Goal: Information Seeking & Learning: Learn about a topic

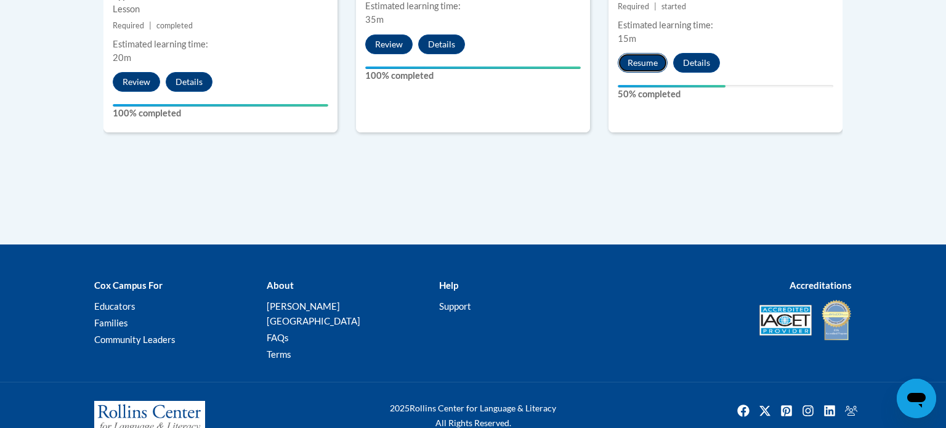
click at [655, 67] on button "Resume" at bounding box center [643, 63] width 50 height 20
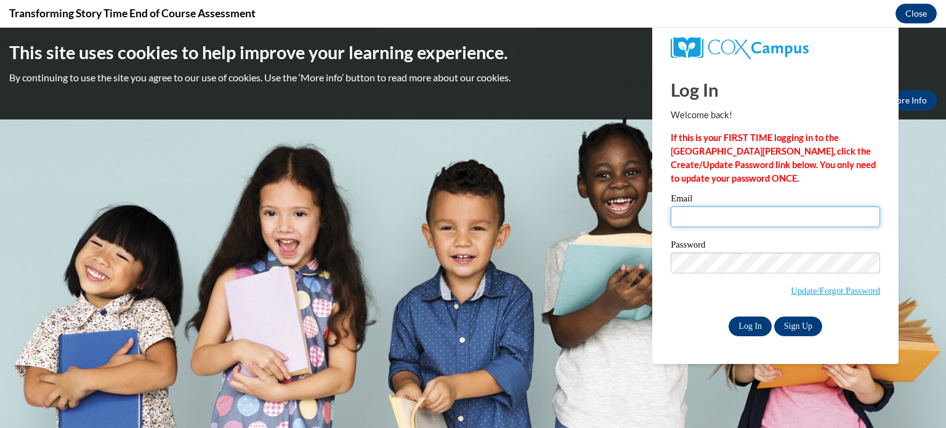
type input "jessica.willis@gc-k12.org"
click at [752, 326] on input "Log In" at bounding box center [750, 327] width 43 height 20
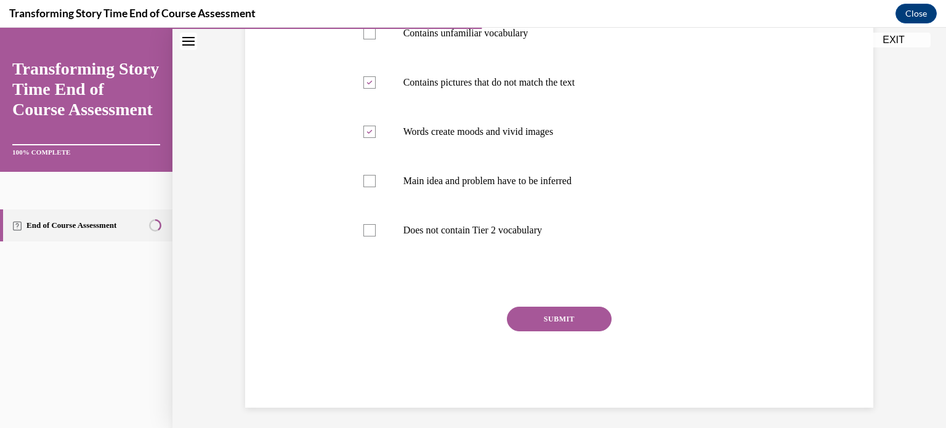
scroll to position [270, 0]
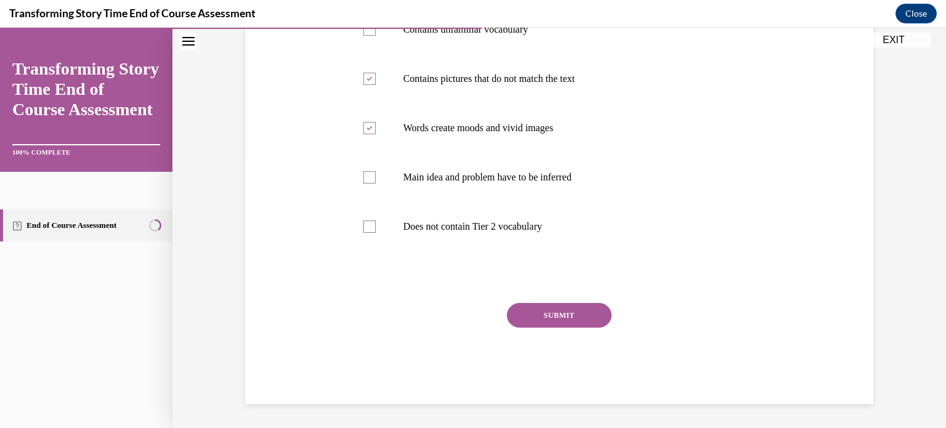
click at [596, 323] on button "SUBMIT" at bounding box center [559, 315] width 105 height 25
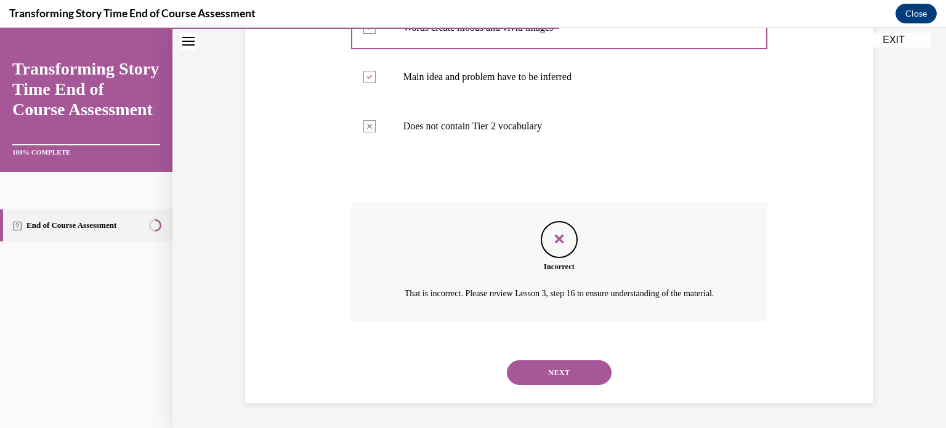
scroll to position [384, 0]
click at [575, 364] on button "NEXT" at bounding box center [559, 372] width 105 height 25
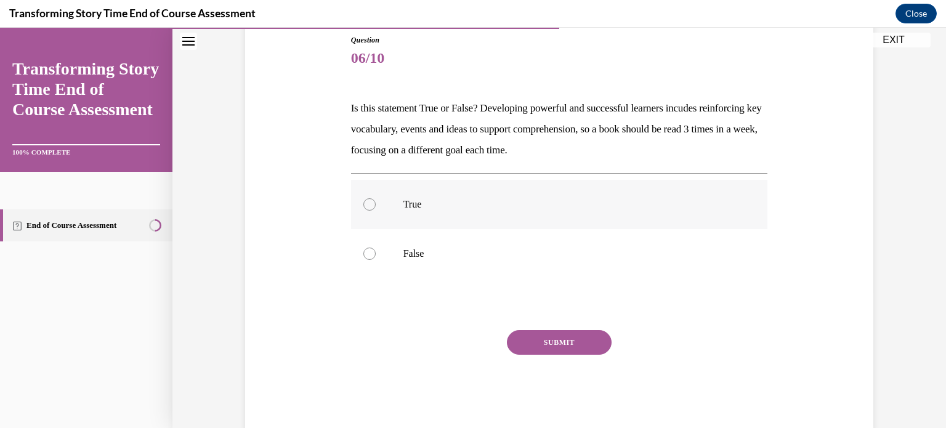
click at [369, 206] on div at bounding box center [369, 204] width 12 height 12
click at [369, 206] on input "True" at bounding box center [369, 204] width 12 height 12
radio input "true"
click at [564, 334] on button "SUBMIT" at bounding box center [559, 342] width 105 height 25
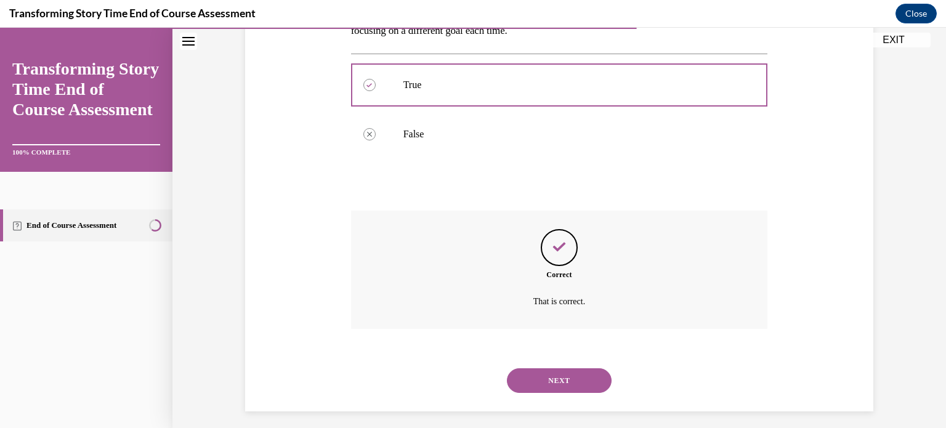
scroll to position [264, 0]
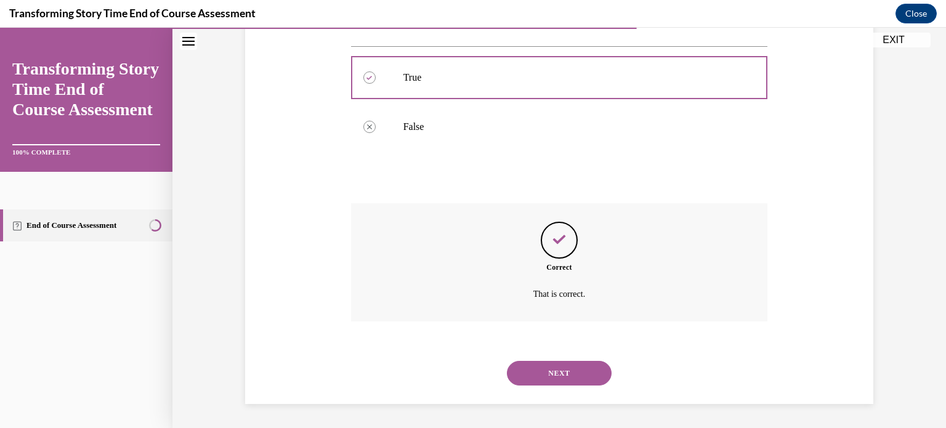
click at [582, 379] on button "NEXT" at bounding box center [559, 373] width 105 height 25
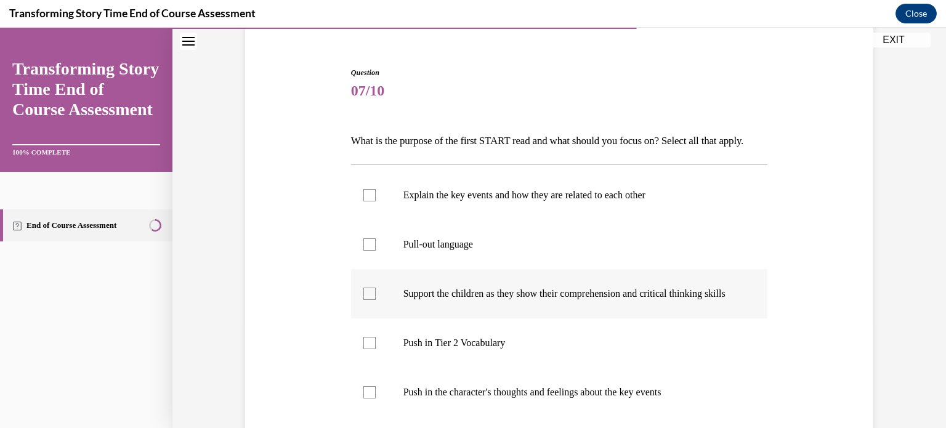
scroll to position [105, 0]
click at [366, 250] on div at bounding box center [369, 244] width 12 height 12
click at [366, 250] on input "Pull-out language" at bounding box center [369, 244] width 12 height 12
checkbox input "true"
click at [372, 299] on div at bounding box center [369, 293] width 12 height 12
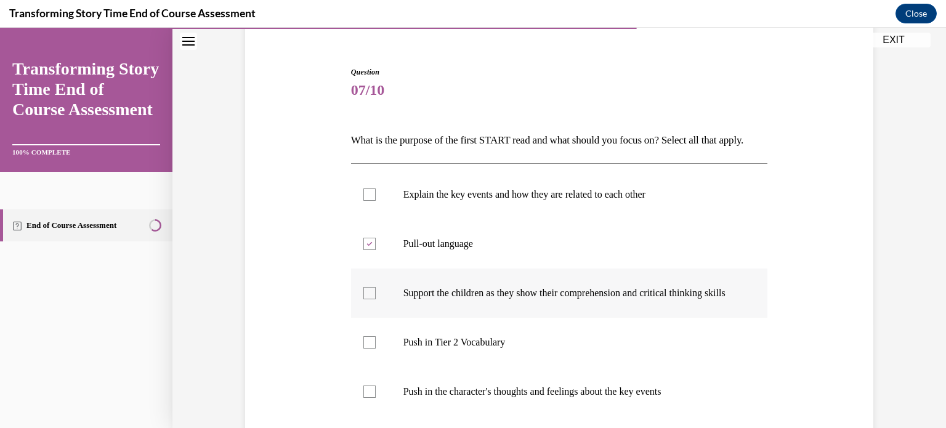
click at [372, 299] on input "Support the children as they show their comprehension and critical thinking ski…" at bounding box center [369, 293] width 12 height 12
checkbox input "true"
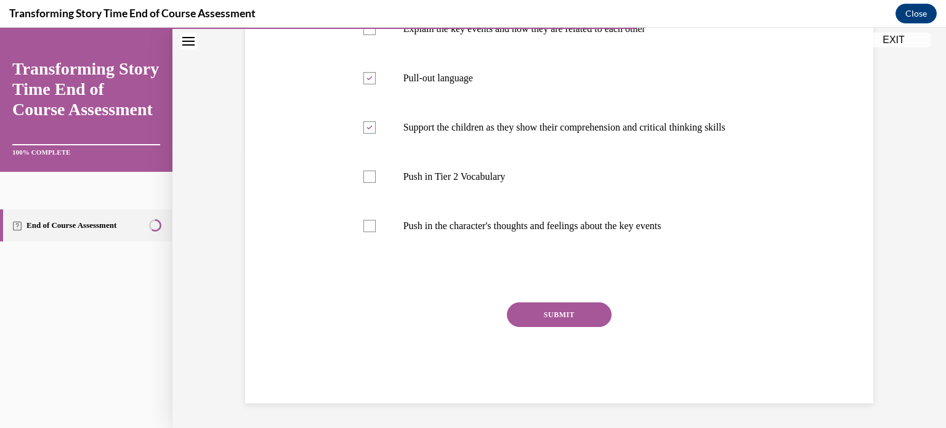
click at [545, 310] on button "SUBMIT" at bounding box center [559, 314] width 105 height 25
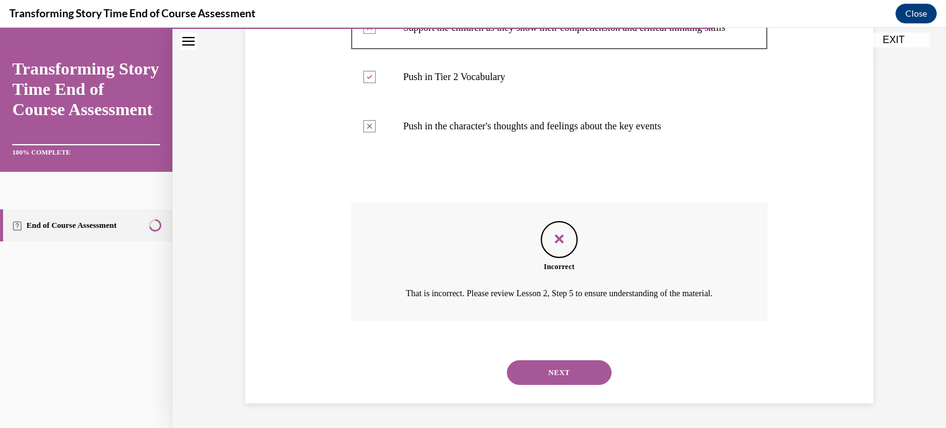
scroll to position [418, 0]
click at [564, 371] on button "NEXT" at bounding box center [559, 372] width 105 height 25
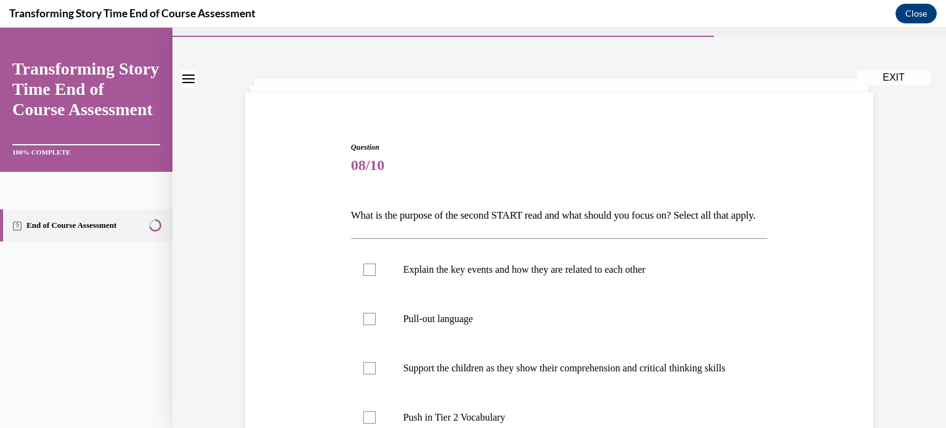
scroll to position [47, 0]
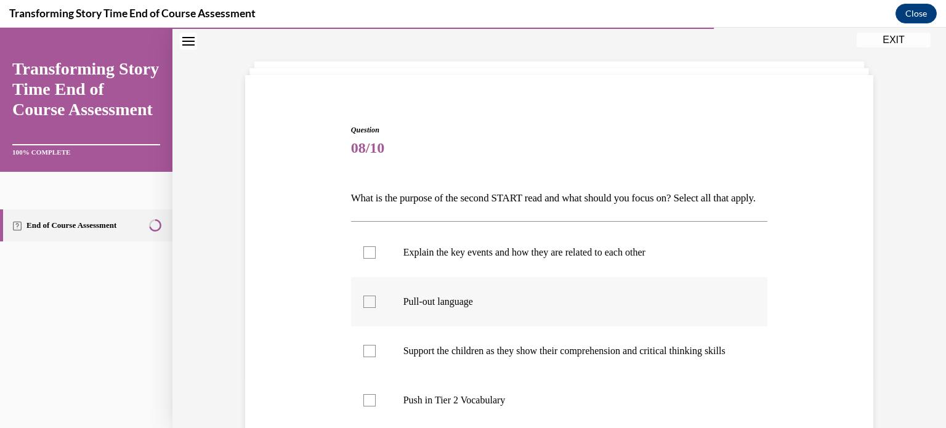
click at [371, 308] on div at bounding box center [369, 302] width 12 height 12
click at [371, 308] on input "Pull-out language" at bounding box center [369, 302] width 12 height 12
checkbox input "true"
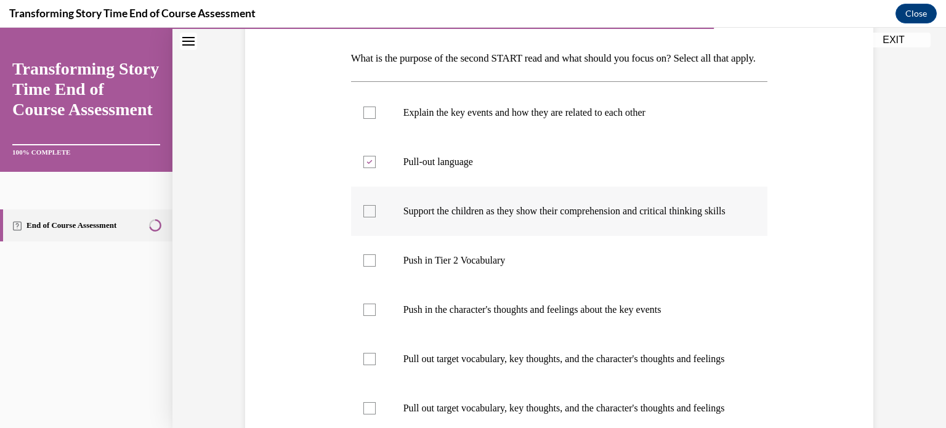
click at [374, 217] on div at bounding box center [369, 211] width 12 height 12
click at [374, 217] on input "Support the children as they show their comprehension and critical thinking ski…" at bounding box center [369, 211] width 12 height 12
checkbox input "true"
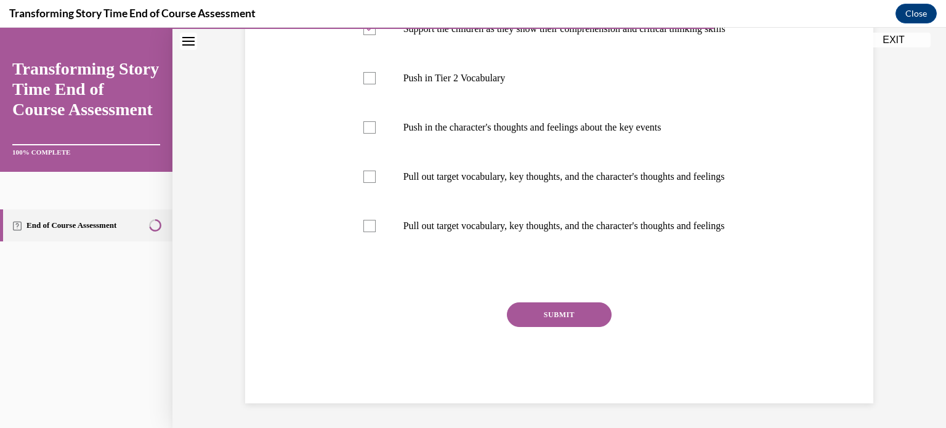
click at [544, 320] on button "SUBMIT" at bounding box center [559, 314] width 105 height 25
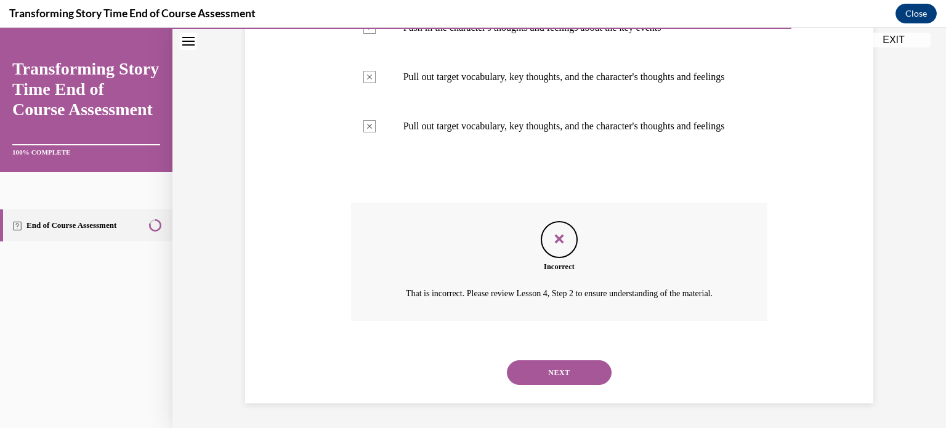
scroll to position [541, 0]
click at [574, 373] on button "NEXT" at bounding box center [559, 372] width 105 height 25
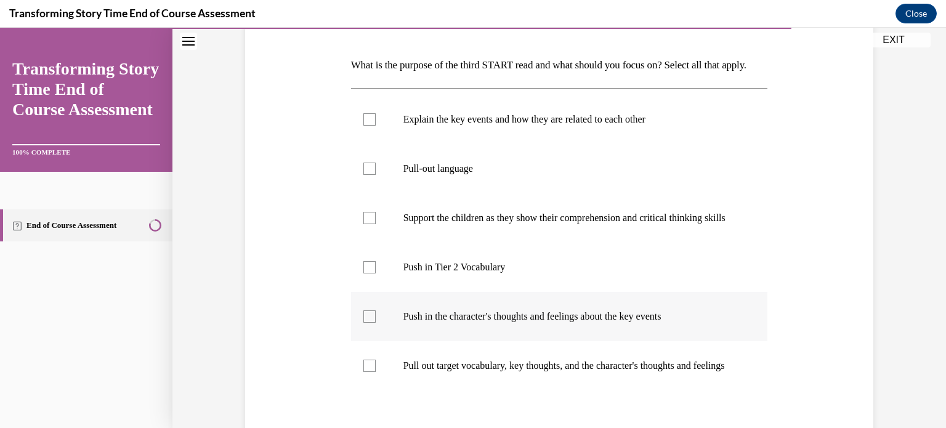
scroll to position [181, 0]
click at [368, 272] on div at bounding box center [369, 266] width 12 height 12
click at [368, 272] on input "Push in Tier 2 Vocabulary" at bounding box center [369, 266] width 12 height 12
checkbox input "true"
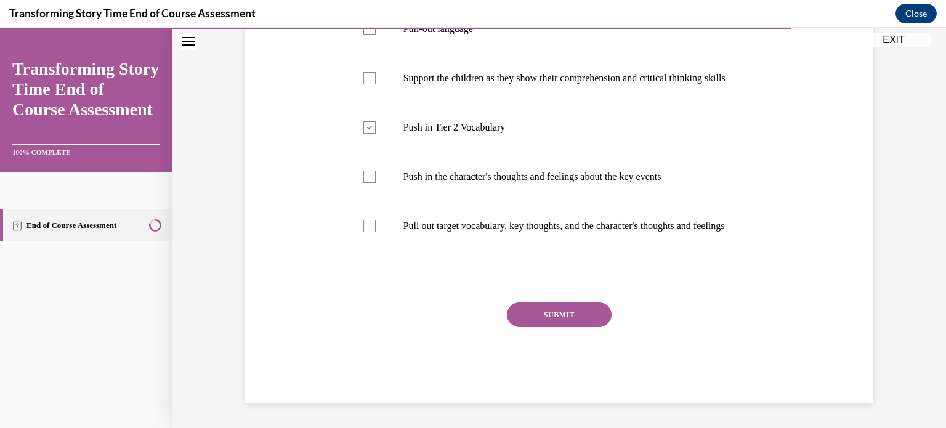
click at [564, 309] on button "SUBMIT" at bounding box center [559, 314] width 105 height 25
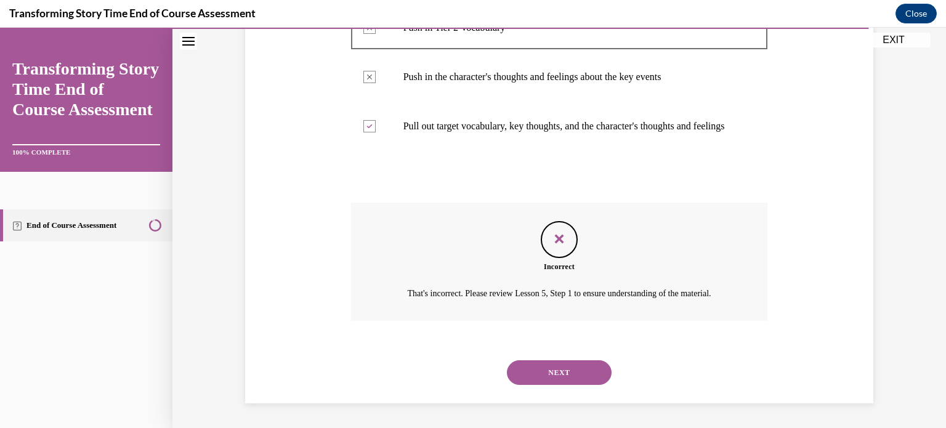
scroll to position [479, 0]
click at [561, 363] on button "NEXT" at bounding box center [559, 372] width 105 height 25
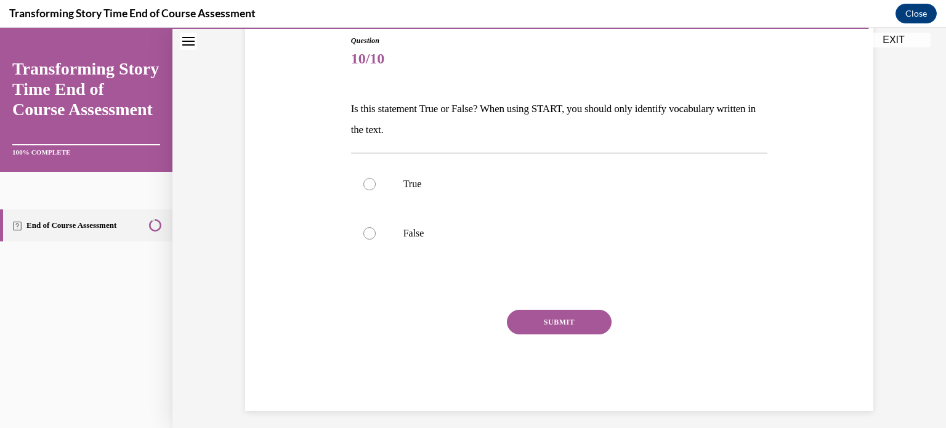
scroll to position [143, 0]
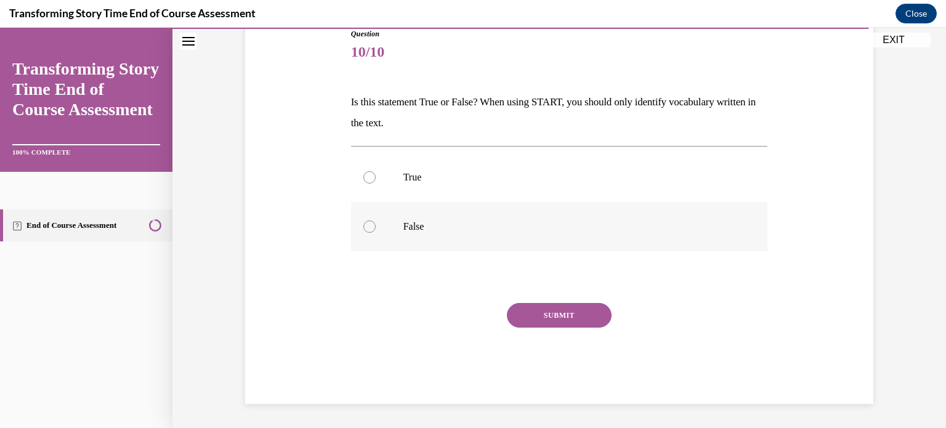
click at [365, 233] on label "False" at bounding box center [559, 226] width 417 height 49
click at [365, 233] on input "False" at bounding box center [369, 226] width 12 height 12
radio input "true"
click at [545, 309] on button "SUBMIT" at bounding box center [559, 315] width 105 height 25
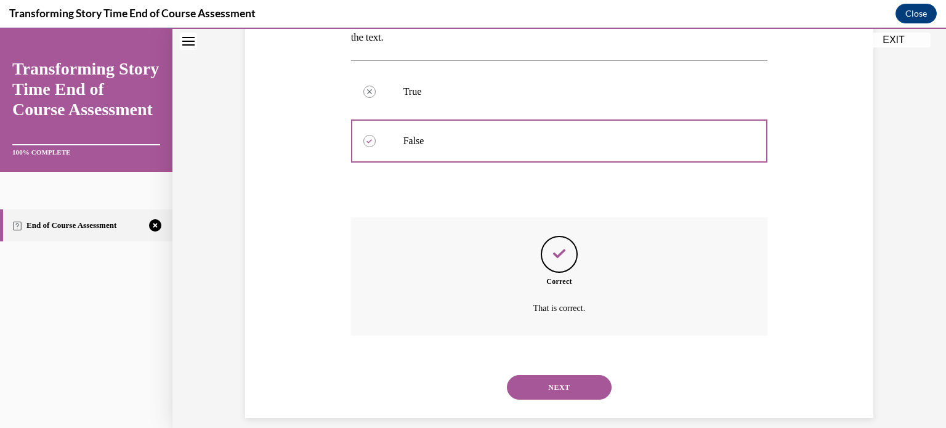
scroll to position [243, 0]
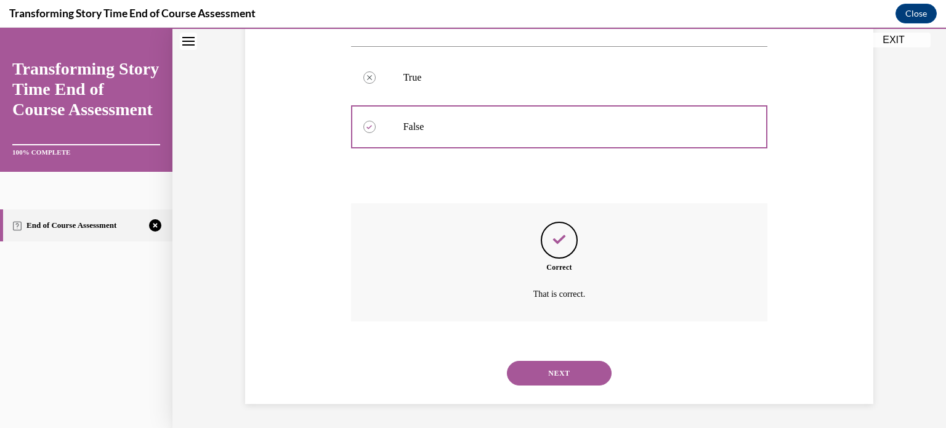
click at [562, 375] on button "NEXT" at bounding box center [559, 373] width 105 height 25
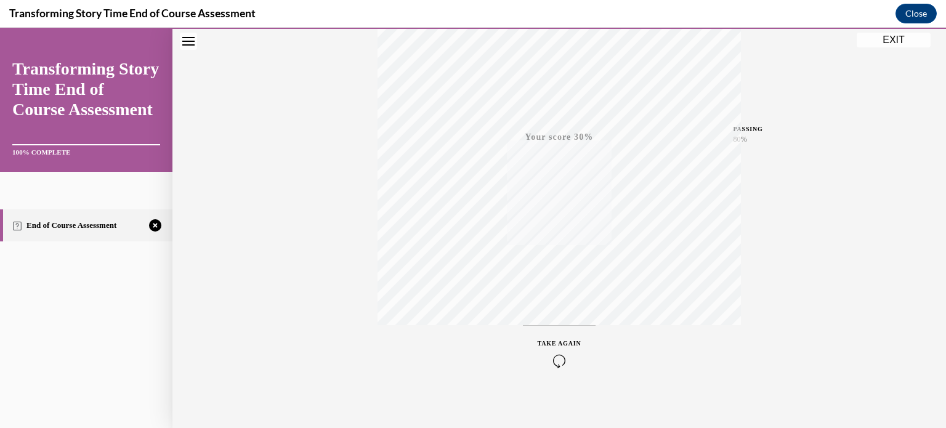
scroll to position [230, 0]
click at [554, 353] on icon "button" at bounding box center [560, 354] width 44 height 14
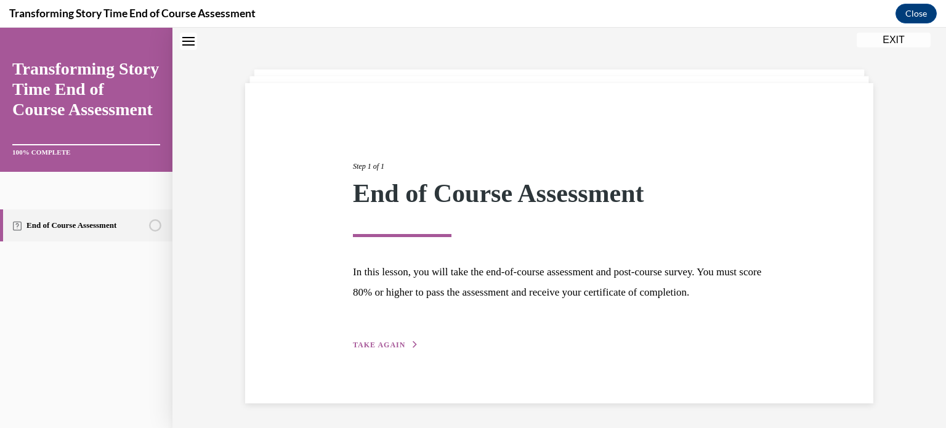
scroll to position [56, 0]
click at [396, 347] on span "TAKE AGAIN" at bounding box center [379, 345] width 52 height 9
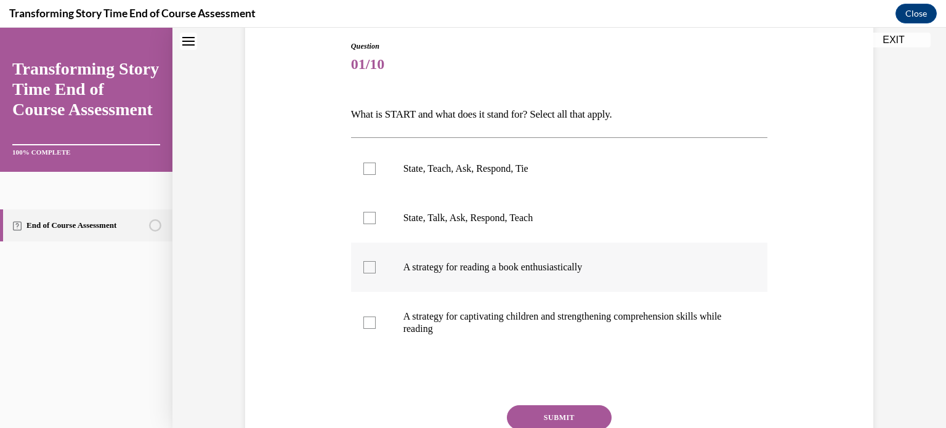
scroll to position [131, 0]
click at [361, 323] on label "A strategy for captivating children and strengthening comprehension skills whil…" at bounding box center [559, 322] width 417 height 62
click at [363, 323] on input "A strategy for captivating children and strengthening comprehension skills whil…" at bounding box center [369, 322] width 12 height 12
checkbox input "true"
click at [564, 406] on button "SUBMIT" at bounding box center [559, 417] width 105 height 25
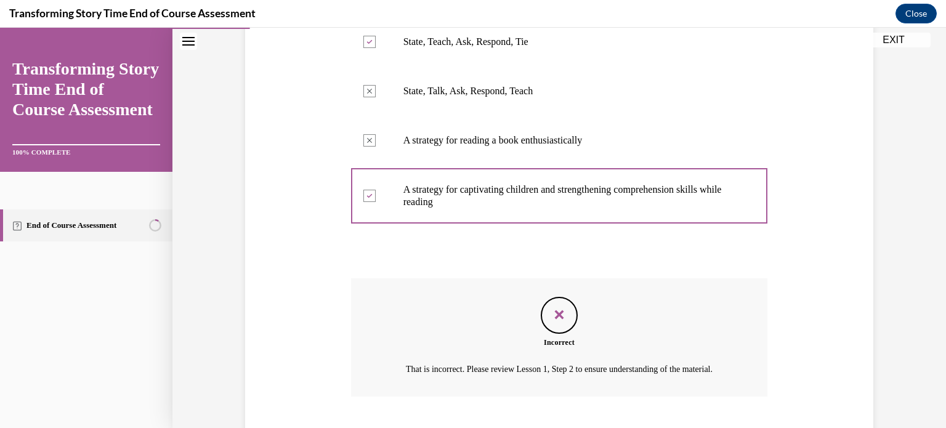
scroll to position [288, 0]
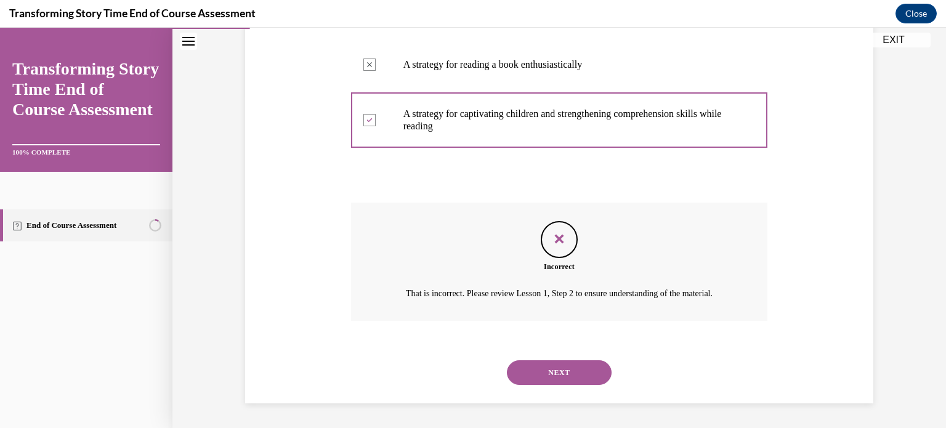
click at [575, 374] on button "NEXT" at bounding box center [559, 372] width 105 height 25
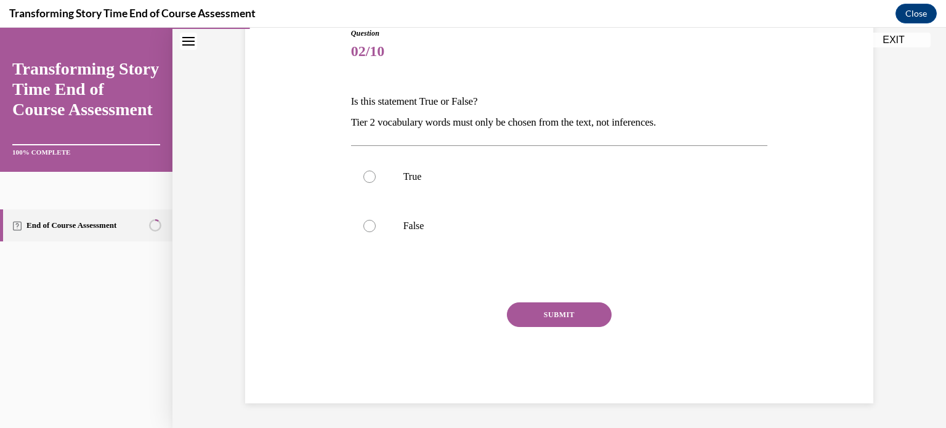
scroll to position [136, 0]
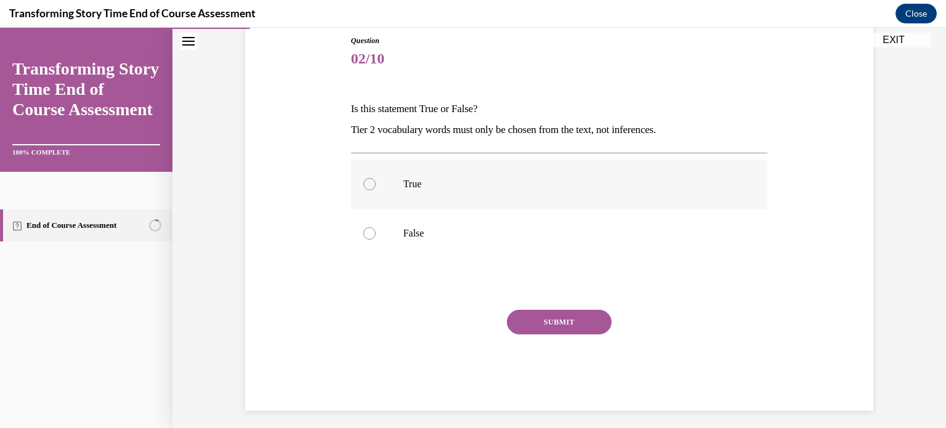
click at [369, 187] on div at bounding box center [369, 184] width 12 height 12
click at [369, 187] on input "True" at bounding box center [369, 184] width 12 height 12
radio input "true"
click at [585, 329] on button "SUBMIT" at bounding box center [559, 322] width 105 height 25
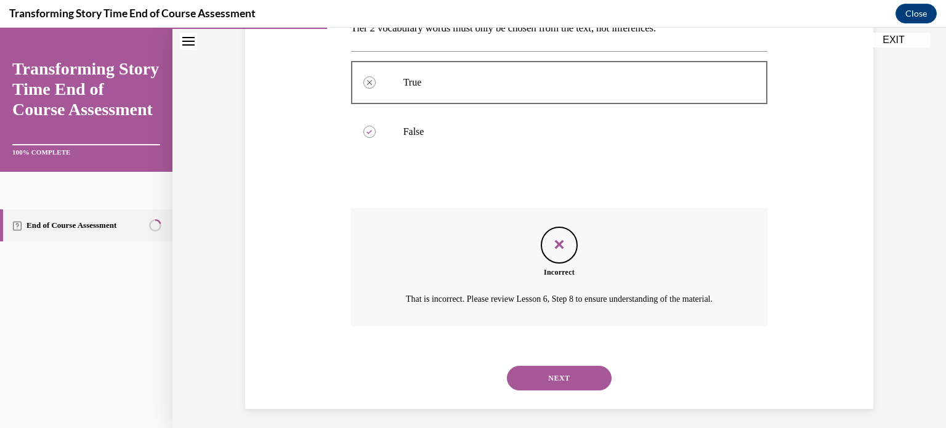
scroll to position [257, 0]
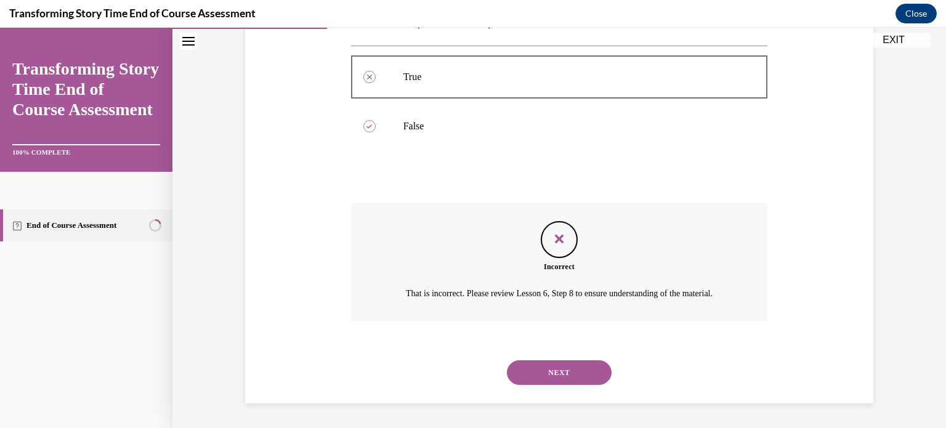
click at [549, 369] on button "NEXT" at bounding box center [559, 372] width 105 height 25
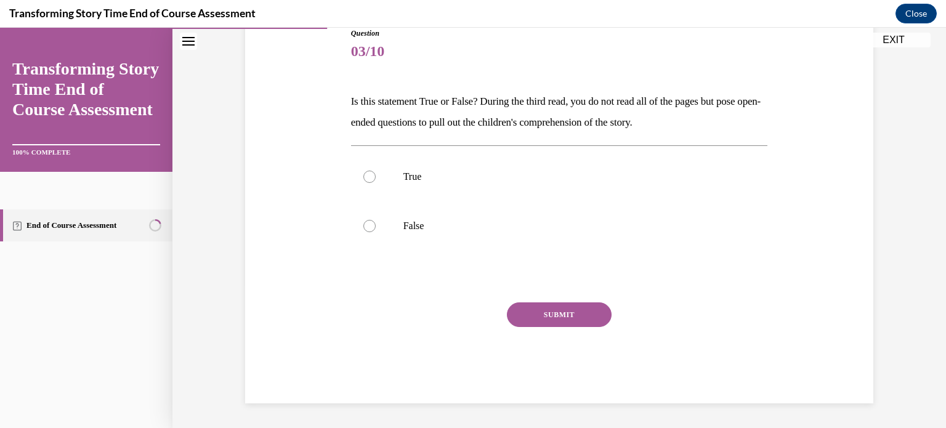
scroll to position [136, 0]
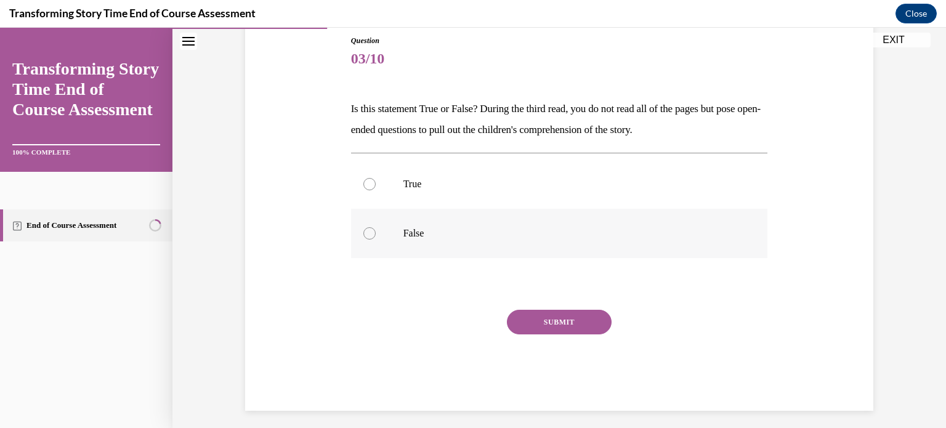
click at [370, 236] on div at bounding box center [369, 233] width 12 height 12
click at [370, 236] on input "False" at bounding box center [369, 233] width 12 height 12
radio input "true"
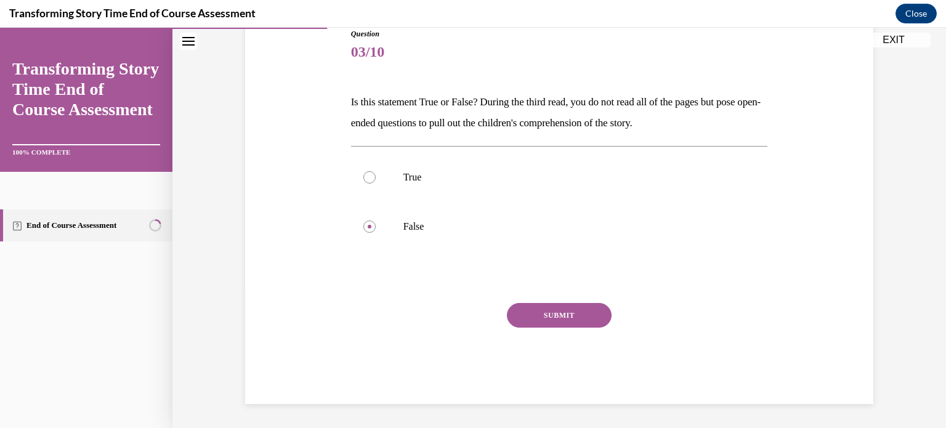
click at [563, 322] on button "SUBMIT" at bounding box center [559, 315] width 105 height 25
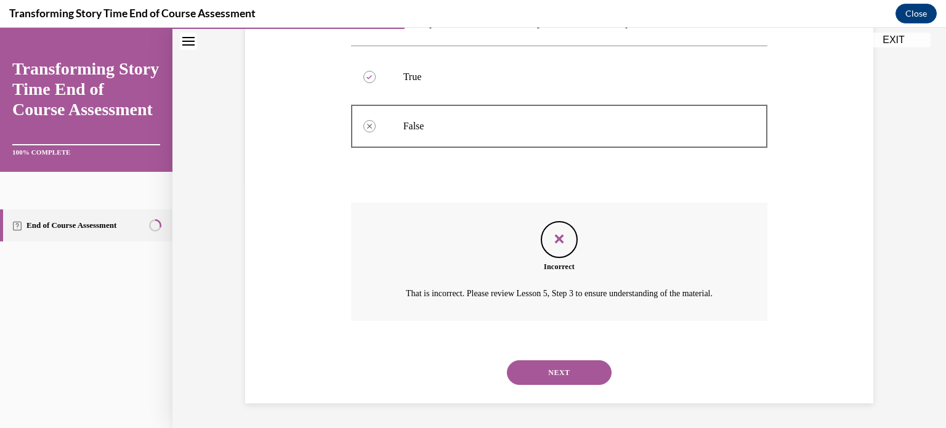
scroll to position [257, 0]
click at [556, 373] on button "NEXT" at bounding box center [559, 372] width 105 height 25
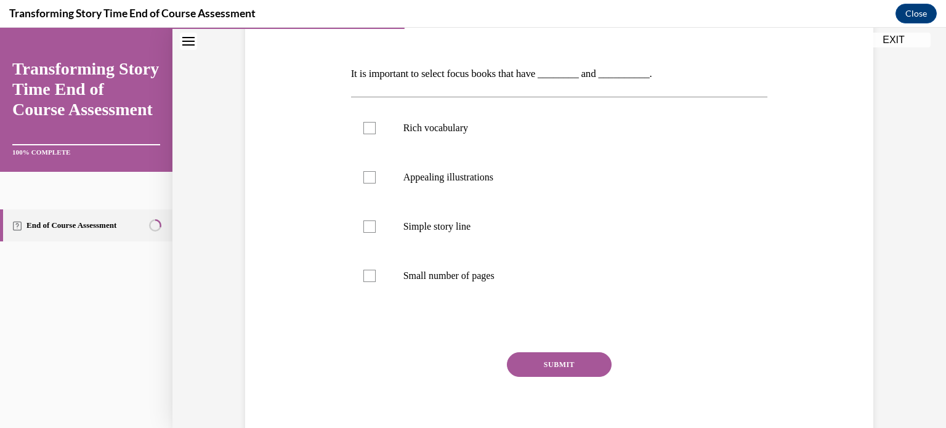
scroll to position [172, 0]
click at [369, 268] on label "Small number of pages" at bounding box center [559, 275] width 417 height 49
click at [369, 269] on input "Small number of pages" at bounding box center [369, 275] width 12 height 12
checkbox input "true"
click at [576, 367] on button "SUBMIT" at bounding box center [559, 364] width 105 height 25
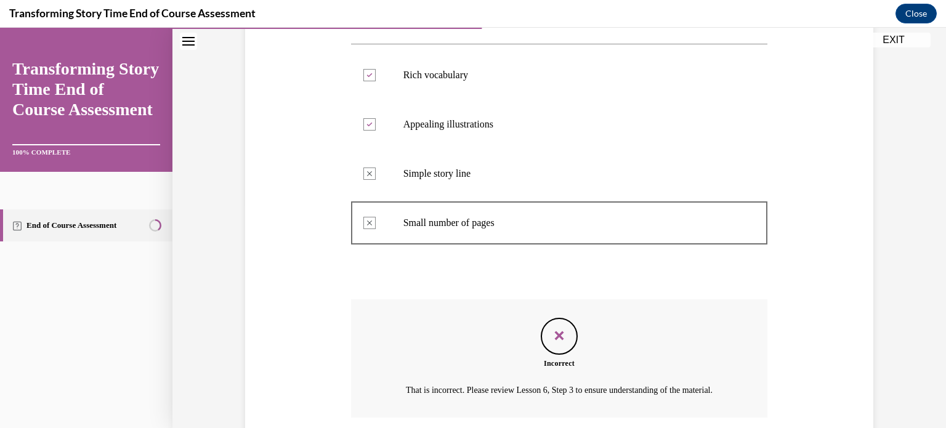
scroll to position [335, 0]
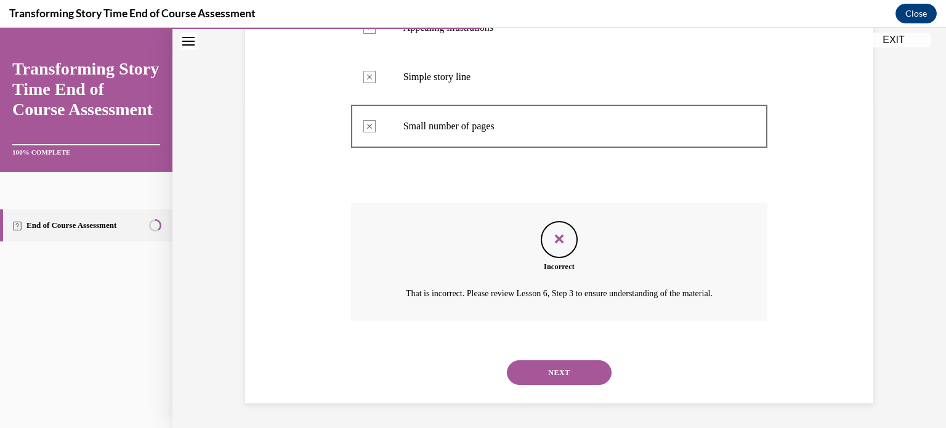
click at [580, 380] on button "NEXT" at bounding box center [559, 372] width 105 height 25
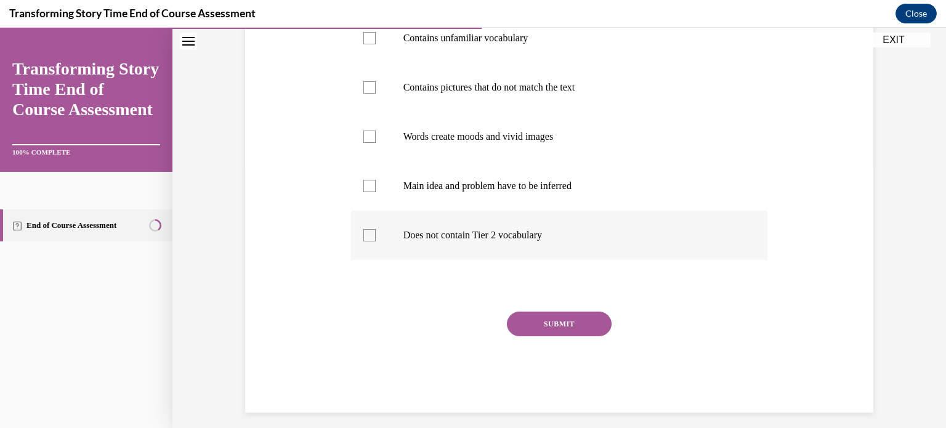
scroll to position [270, 0]
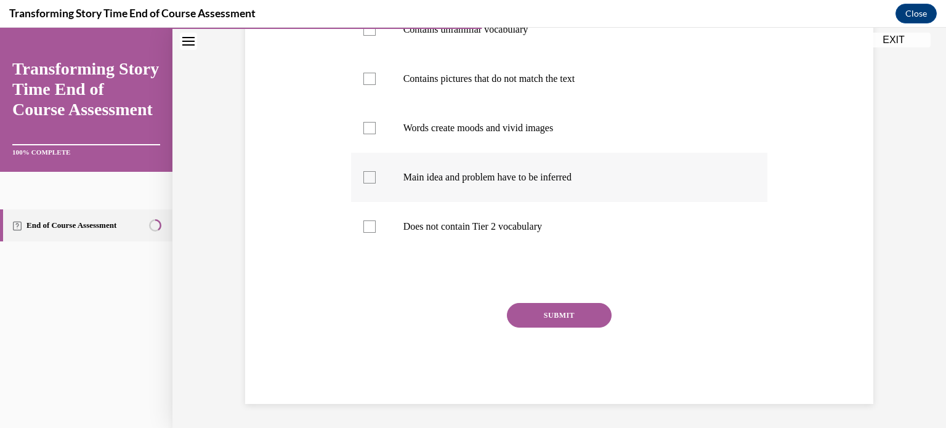
click at [370, 187] on label "Main idea and problem have to be inferred" at bounding box center [559, 177] width 417 height 49
click at [370, 184] on input "Main idea and problem have to be inferred" at bounding box center [369, 177] width 12 height 12
checkbox input "true"
click at [572, 321] on button "SUBMIT" at bounding box center [559, 315] width 105 height 25
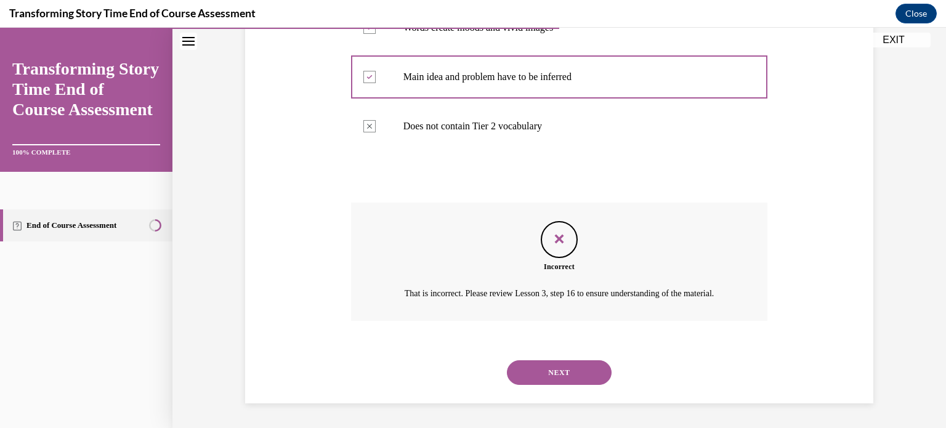
scroll to position [384, 0]
click at [569, 371] on button "NEXT" at bounding box center [559, 372] width 105 height 25
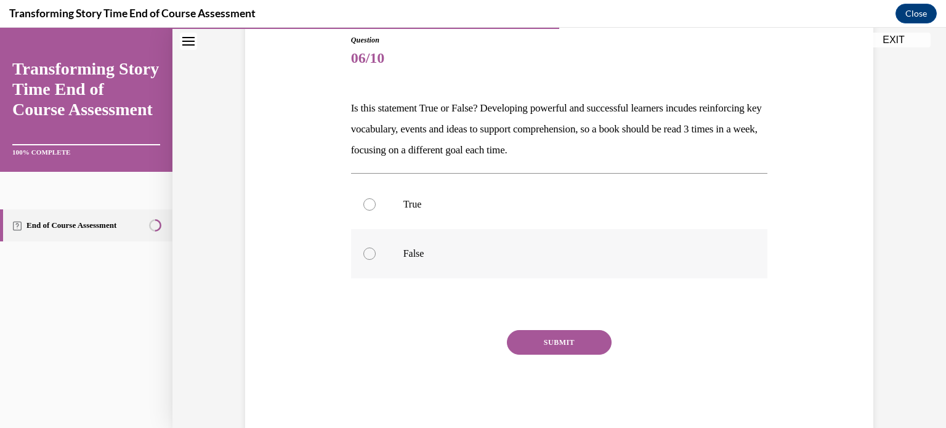
click at [371, 248] on div at bounding box center [369, 254] width 12 height 12
click at [371, 248] on input "False" at bounding box center [369, 254] width 12 height 12
radio input "true"
click at [549, 337] on button "SUBMIT" at bounding box center [559, 342] width 105 height 25
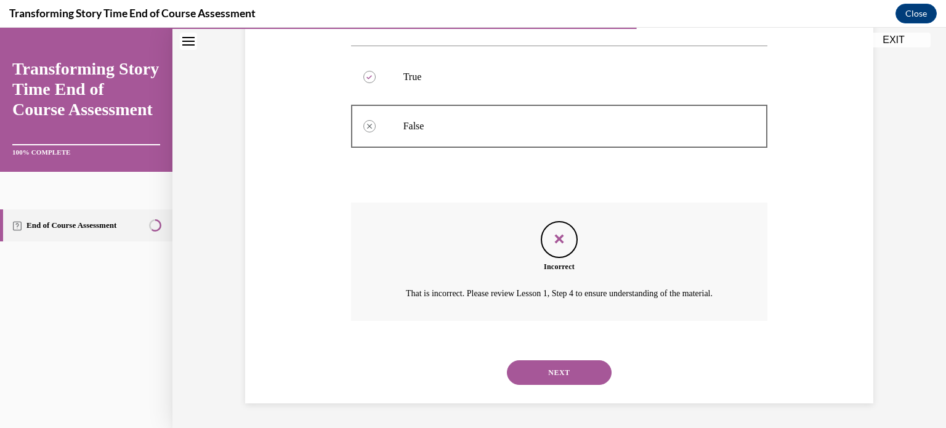
scroll to position [278, 0]
click at [538, 368] on button "NEXT" at bounding box center [559, 372] width 105 height 25
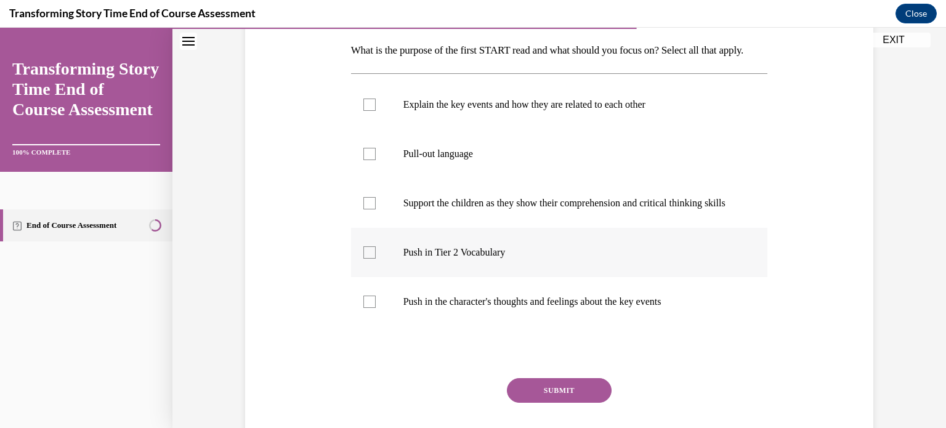
scroll to position [200, 0]
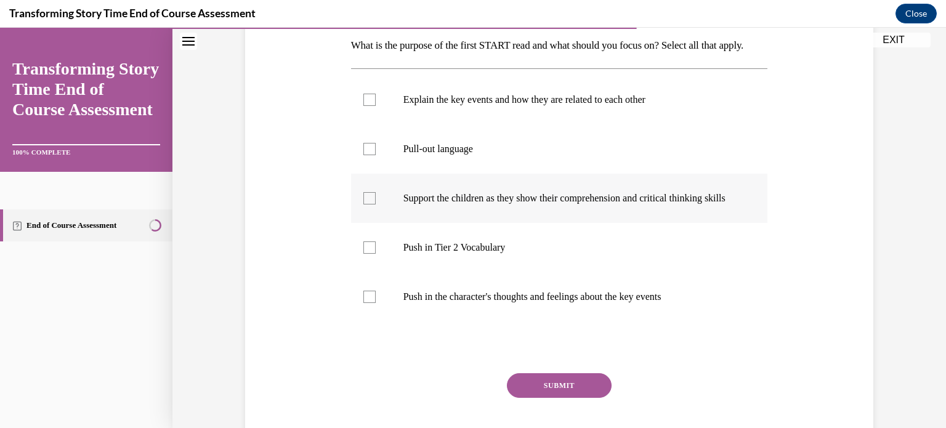
click at [362, 223] on label "Support the children as they show their comprehension and critical thinking ski…" at bounding box center [559, 198] width 417 height 49
click at [363, 204] on input "Support the children as they show their comprehension and critical thinking ski…" at bounding box center [369, 198] width 12 height 12
checkbox input "true"
click at [547, 398] on button "SUBMIT" at bounding box center [559, 385] width 105 height 25
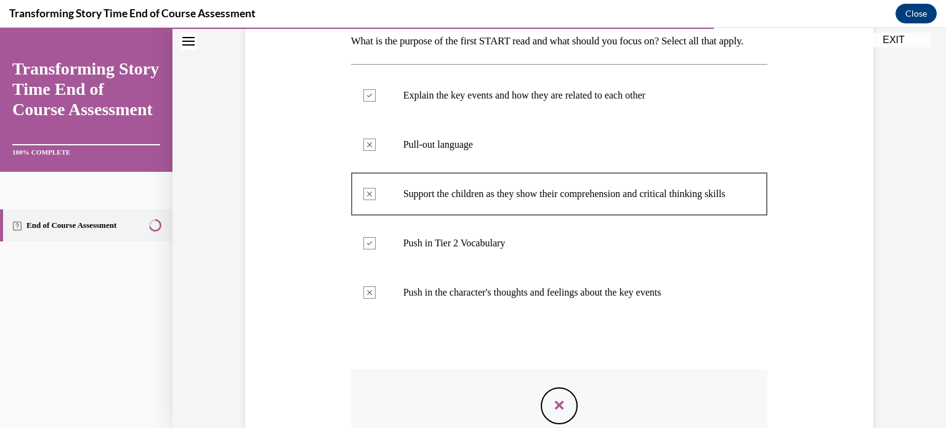
scroll to position [418, 0]
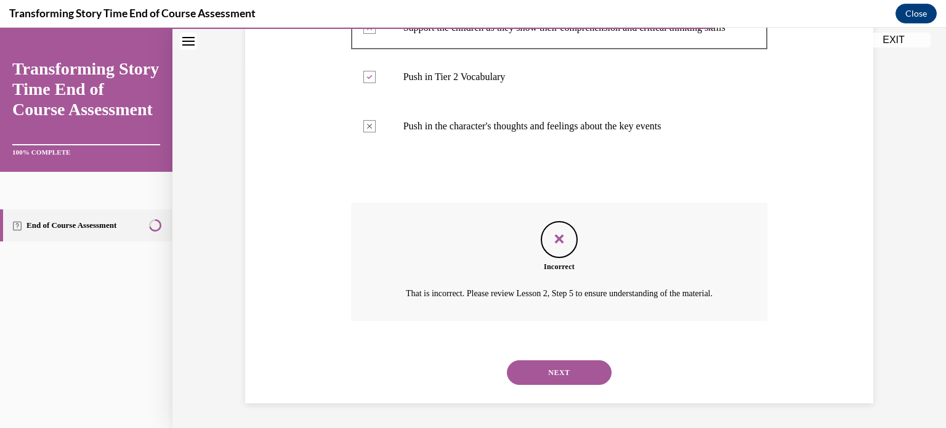
click at [560, 379] on button "NEXT" at bounding box center [559, 372] width 105 height 25
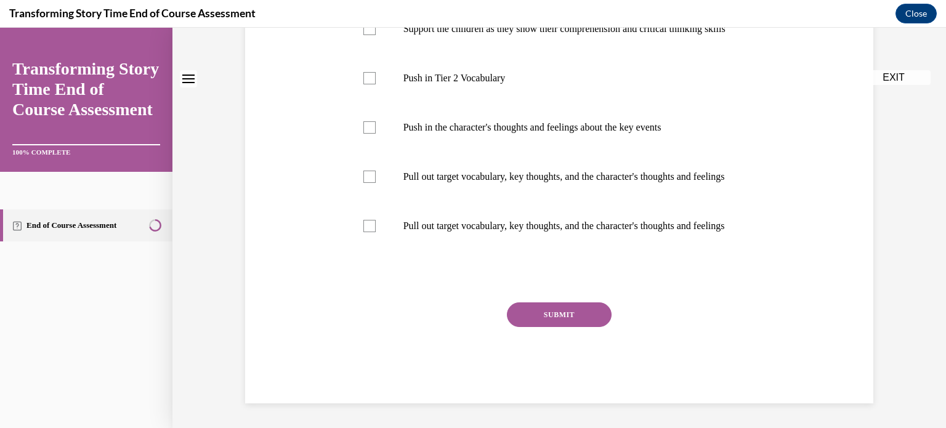
scroll to position [0, 0]
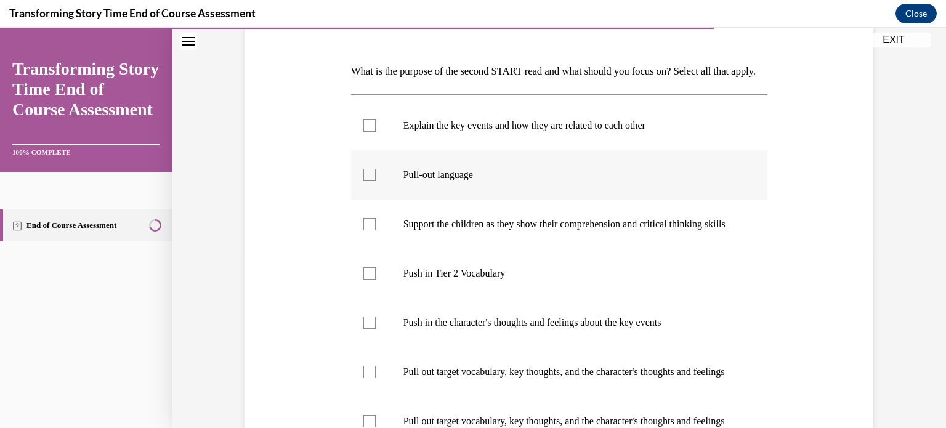
click at [394, 200] on label "Pull-out language" at bounding box center [559, 174] width 417 height 49
click at [376, 181] on input "Pull-out language" at bounding box center [369, 175] width 12 height 12
checkbox input "true"
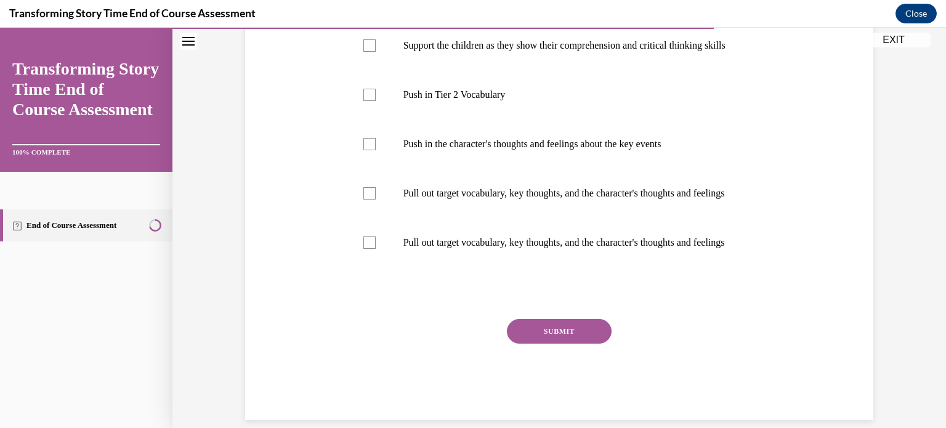
click at [576, 344] on button "SUBMIT" at bounding box center [559, 331] width 105 height 25
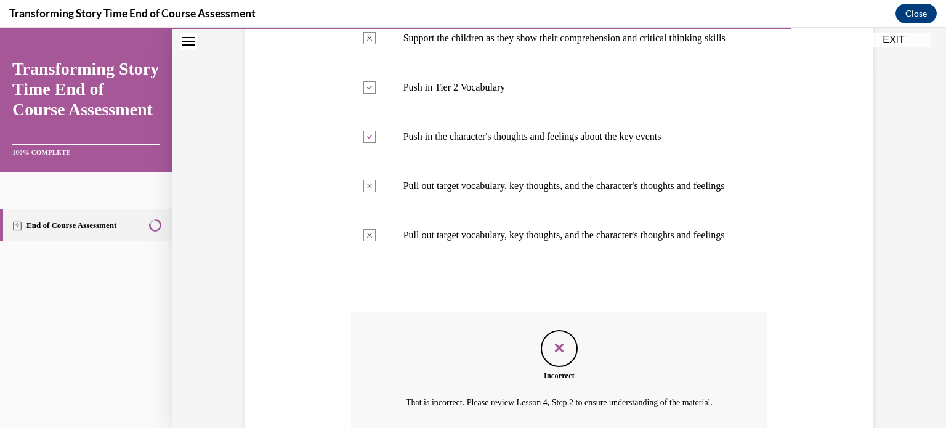
scroll to position [541, 0]
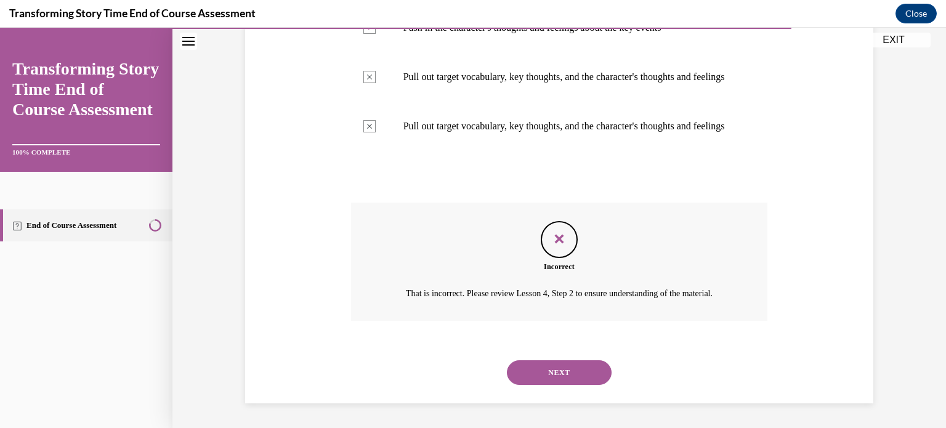
click at [568, 371] on button "NEXT" at bounding box center [559, 372] width 105 height 25
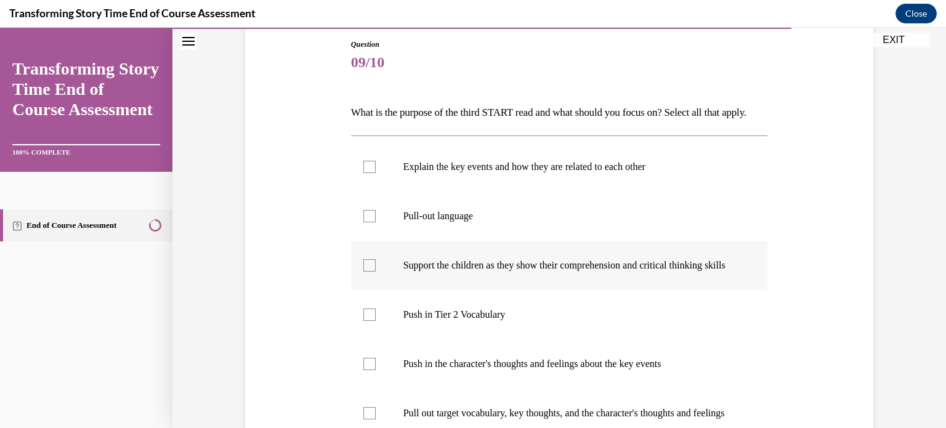
click at [360, 284] on label "Support the children as they show their comprehension and critical thinking ski…" at bounding box center [559, 265] width 417 height 49
click at [363, 272] on input "Support the children as they show their comprehension and critical thinking ski…" at bounding box center [369, 265] width 12 height 12
checkbox input "true"
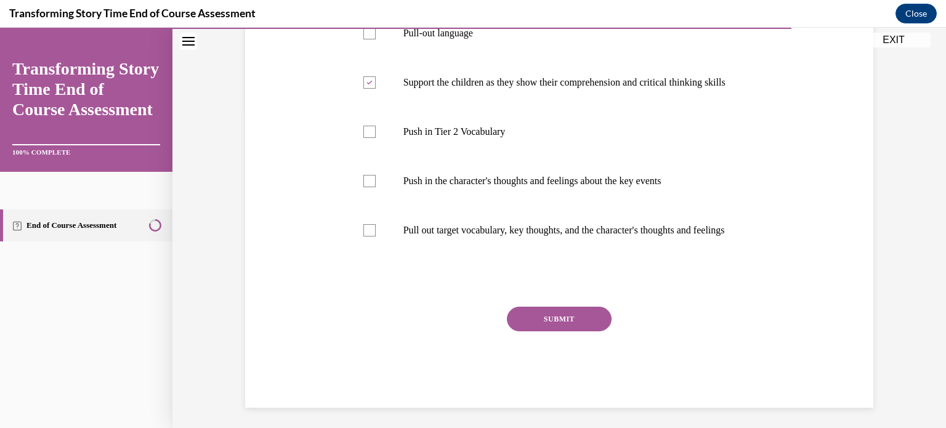
click at [584, 331] on button "SUBMIT" at bounding box center [559, 319] width 105 height 25
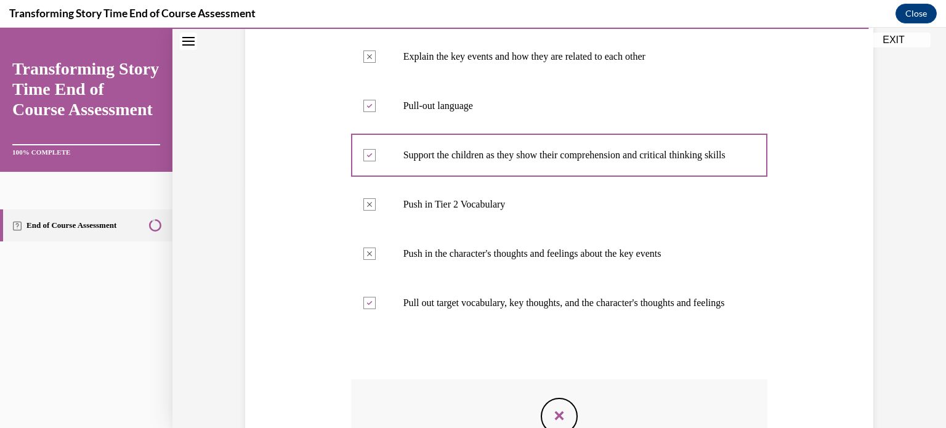
scroll to position [243, 0]
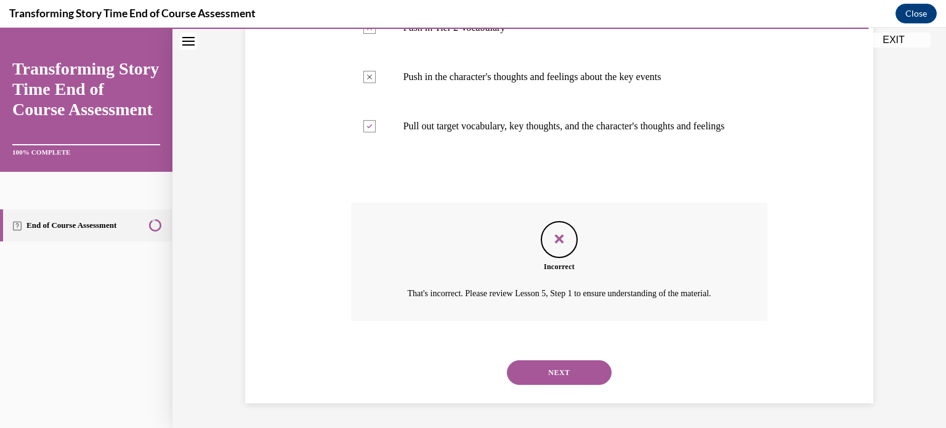
click at [565, 385] on button "NEXT" at bounding box center [559, 372] width 105 height 25
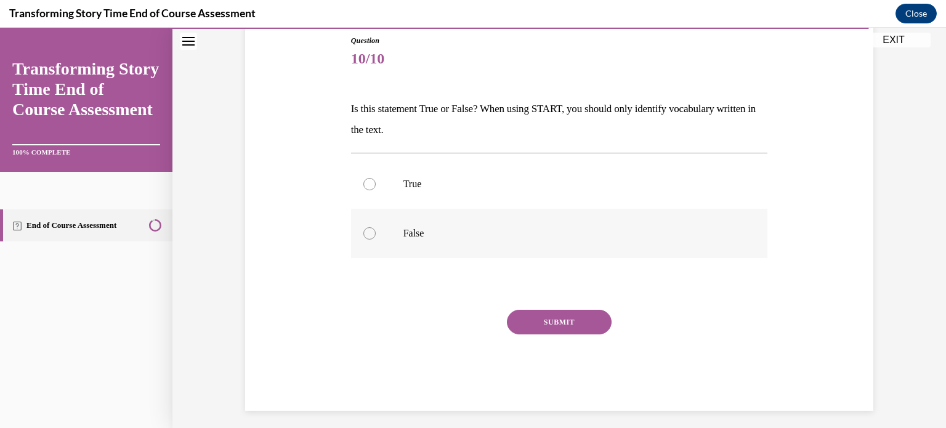
click at [382, 241] on label "False" at bounding box center [559, 233] width 417 height 49
click at [376, 240] on input "False" at bounding box center [369, 233] width 12 height 12
radio input "true"
click at [560, 325] on button "SUBMIT" at bounding box center [559, 322] width 105 height 25
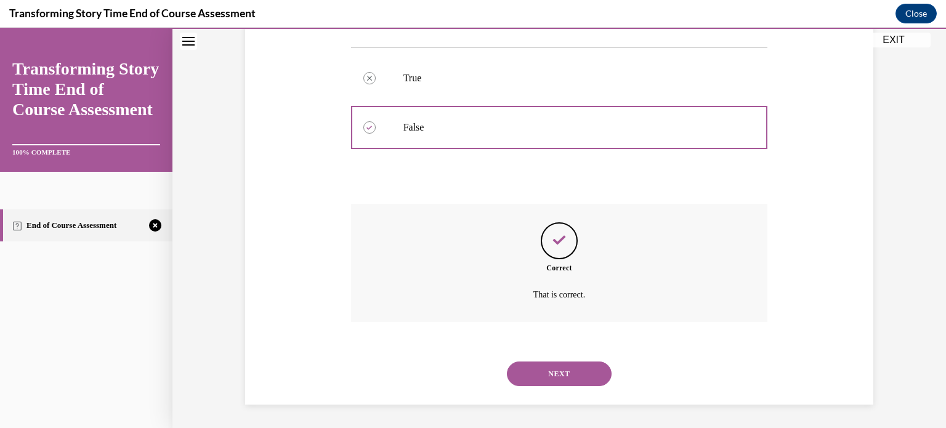
scroll to position [243, 0]
drag, startPoint x: 591, startPoint y: 369, endPoint x: 589, endPoint y: 375, distance: 6.3
click at [589, 370] on button "NEXT" at bounding box center [559, 373] width 105 height 25
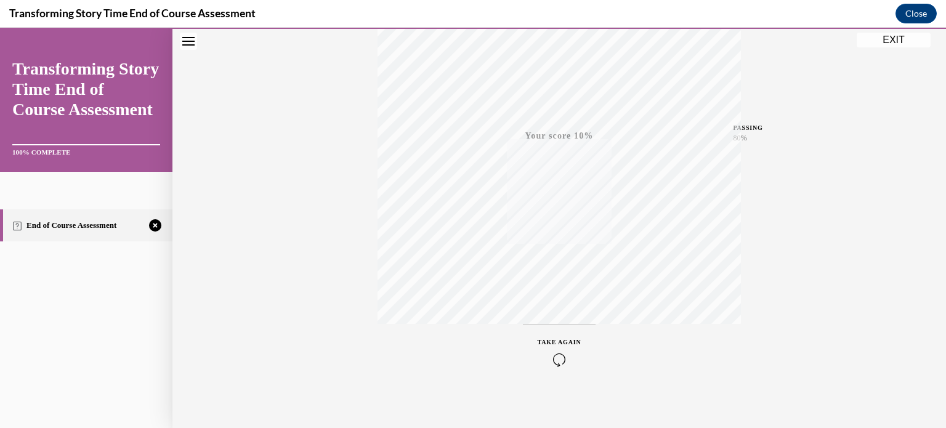
scroll to position [230, 0]
click at [570, 356] on icon "button" at bounding box center [560, 354] width 44 height 14
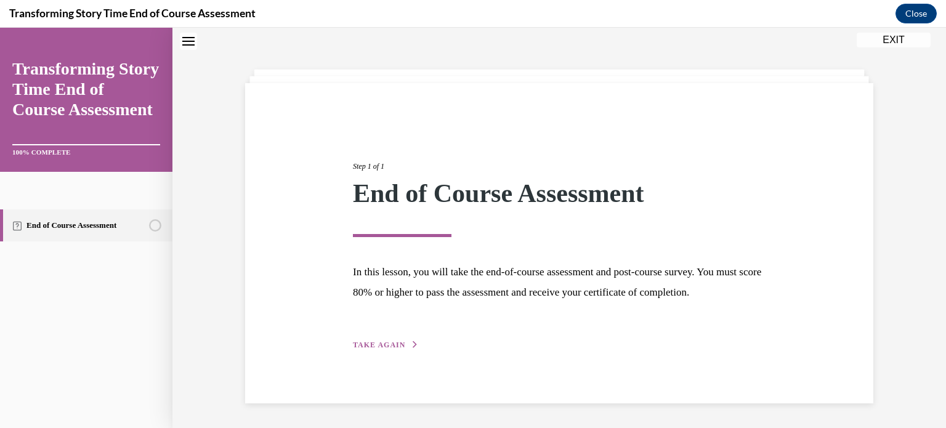
scroll to position [56, 0]
click at [366, 349] on span "TAKE AGAIN" at bounding box center [379, 345] width 52 height 9
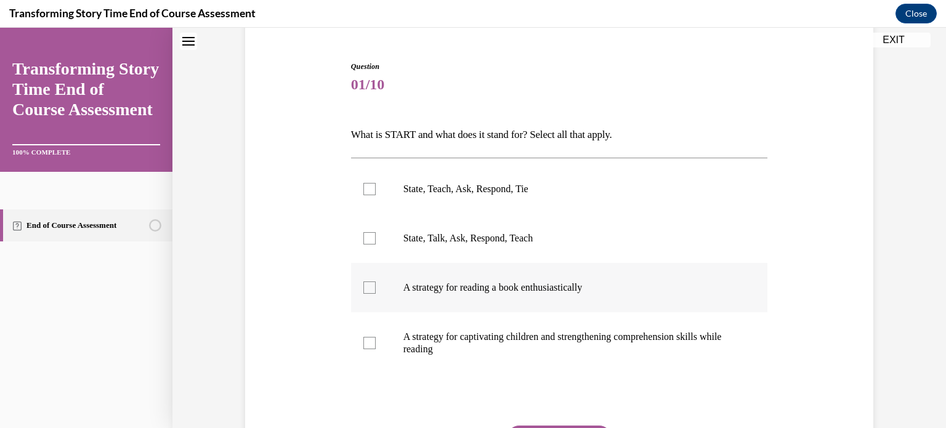
scroll to position [167, 0]
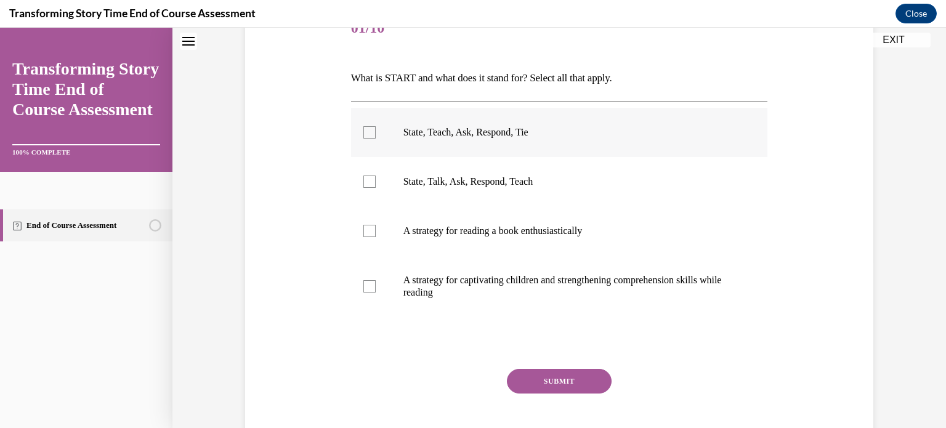
click at [377, 138] on label "State, Teach, Ask, Respond, Tie" at bounding box center [559, 132] width 417 height 49
click at [376, 138] on input "State, Teach, Ask, Respond, Tie" at bounding box center [369, 132] width 12 height 12
checkbox input "true"
click at [368, 285] on div at bounding box center [369, 286] width 12 height 12
click at [368, 285] on input "A strategy for captivating children and strengthening comprehension skills whil…" at bounding box center [369, 286] width 12 height 12
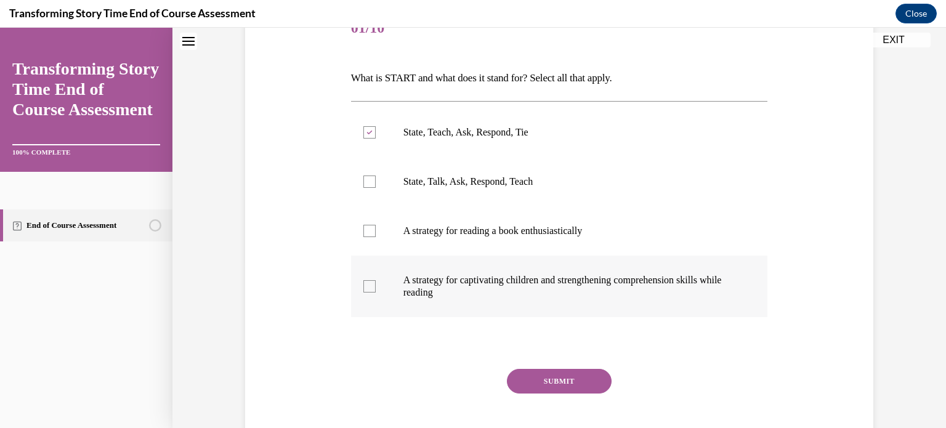
checkbox input "true"
click at [567, 389] on button "SUBMIT" at bounding box center [559, 381] width 105 height 25
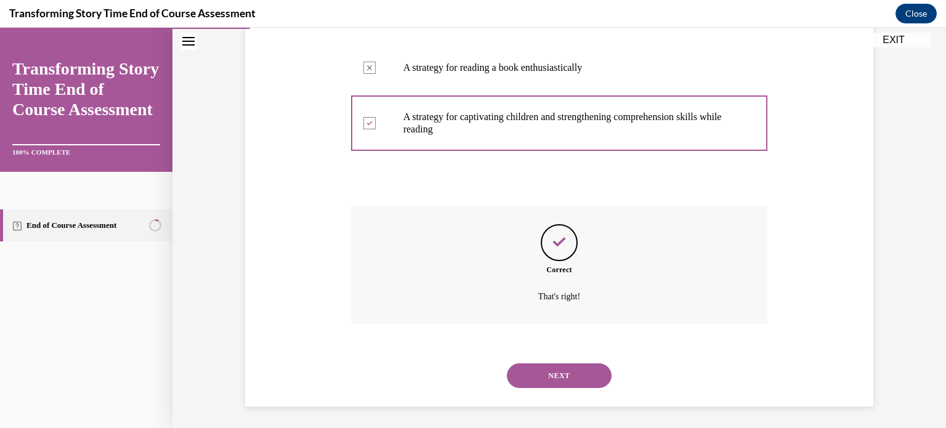
scroll to position [333, 0]
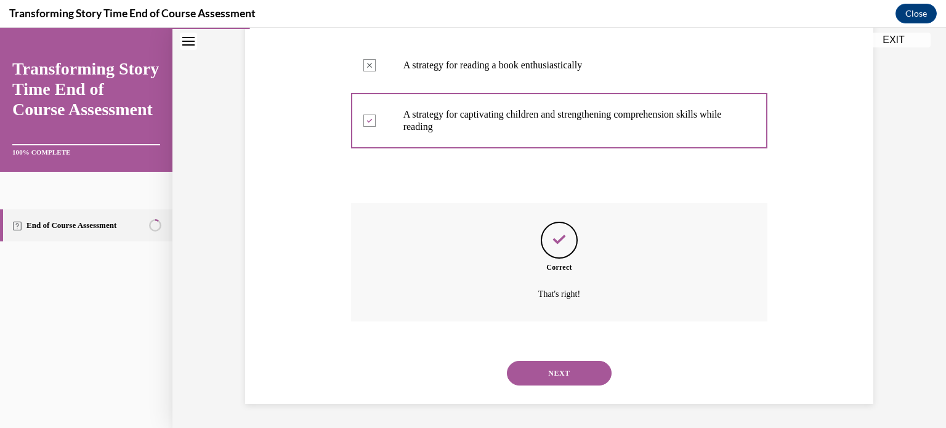
click at [559, 377] on button "NEXT" at bounding box center [559, 373] width 105 height 25
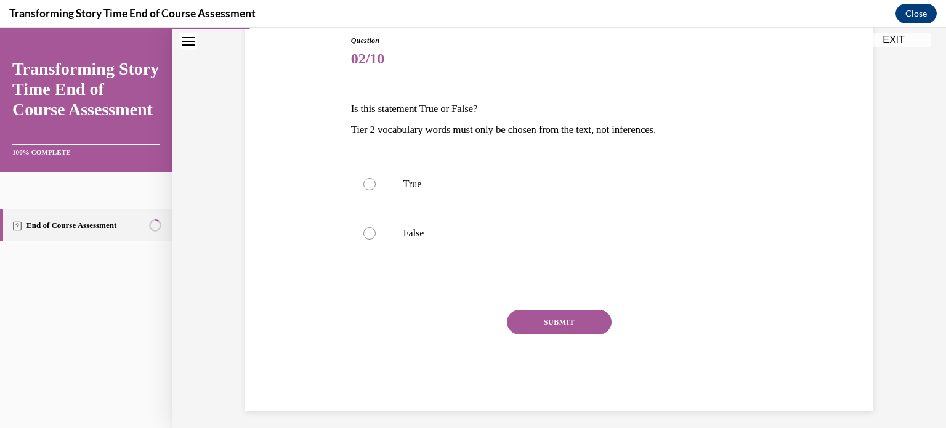
drag, startPoint x: 382, startPoint y: 235, endPoint x: 519, endPoint y: 259, distance: 138.7
click at [386, 236] on label "False" at bounding box center [559, 233] width 417 height 49
click at [376, 236] on input "False" at bounding box center [369, 233] width 12 height 12
radio input "true"
click at [570, 320] on button "SUBMIT" at bounding box center [559, 322] width 105 height 25
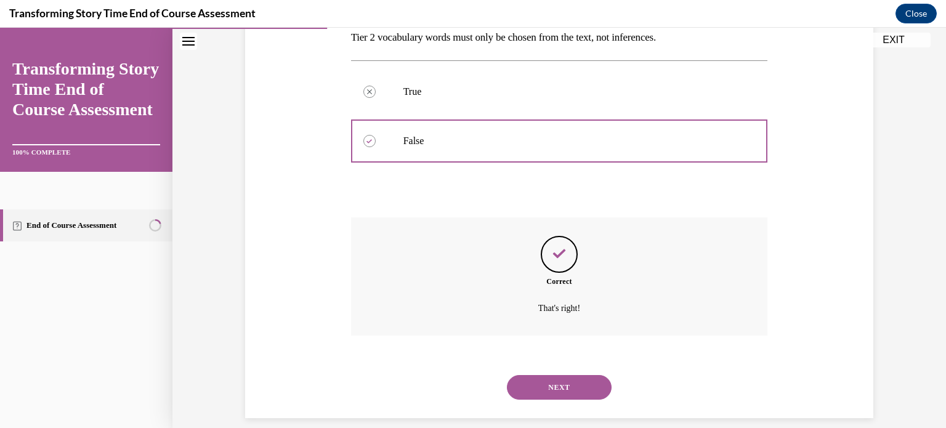
scroll to position [243, 0]
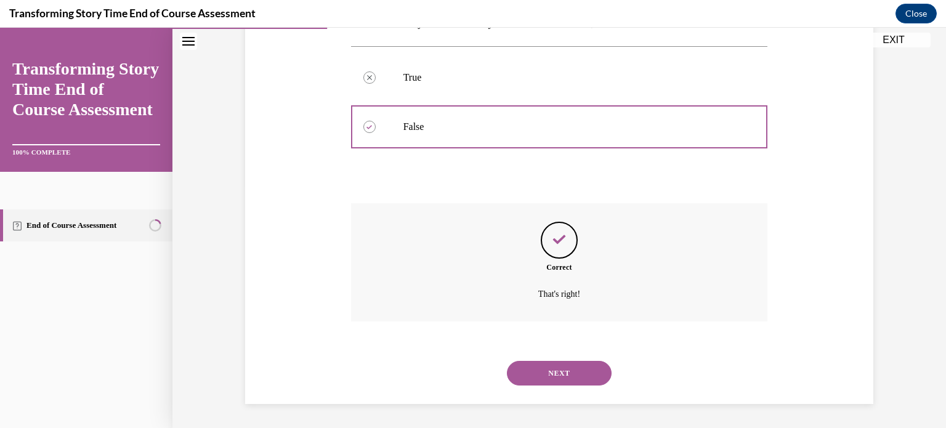
click at [552, 381] on button "NEXT" at bounding box center [559, 373] width 105 height 25
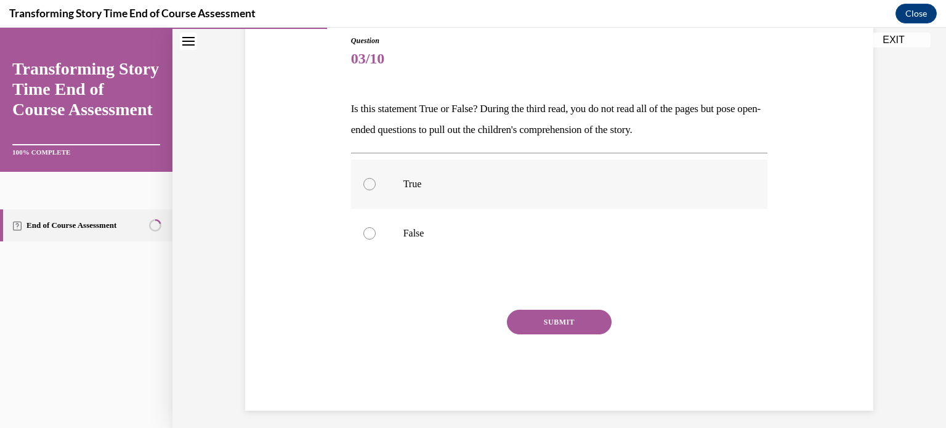
scroll to position [143, 0]
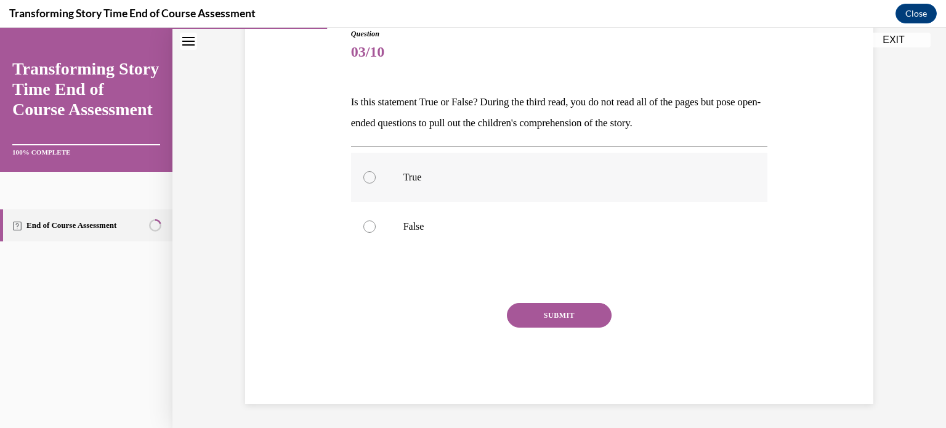
click at [382, 192] on label "True" at bounding box center [559, 177] width 417 height 49
click at [376, 184] on input "True" at bounding box center [369, 177] width 12 height 12
radio input "true"
click at [580, 313] on button "SUBMIT" at bounding box center [559, 315] width 105 height 25
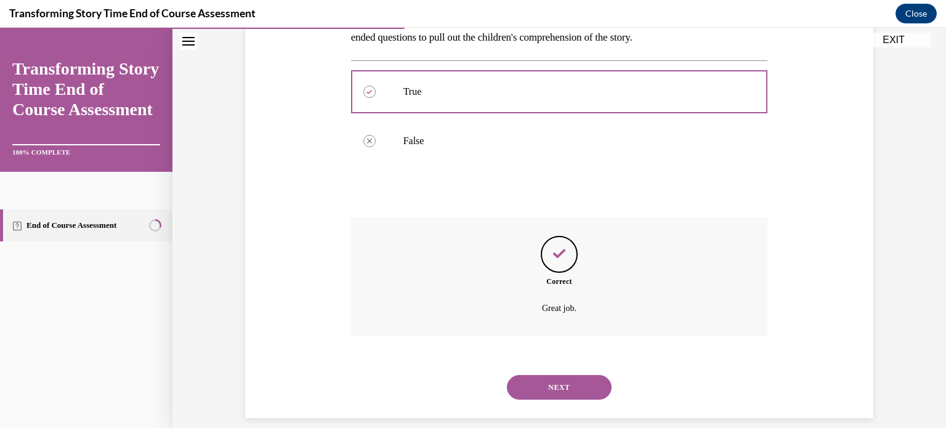
scroll to position [243, 0]
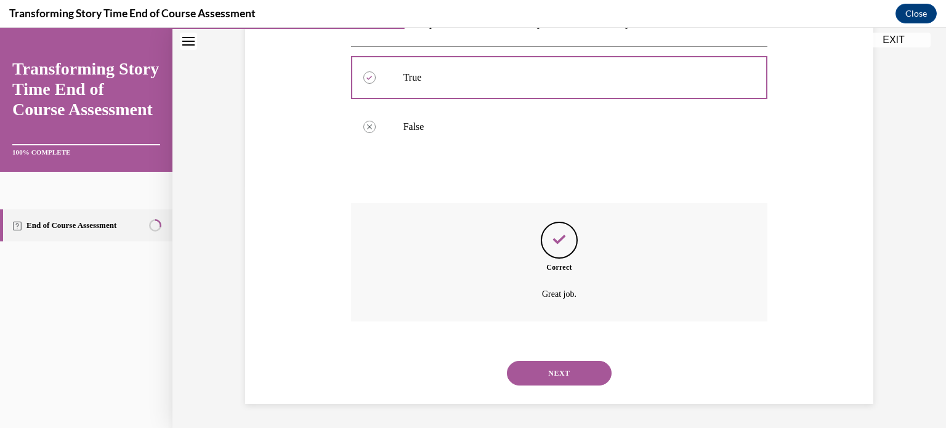
click at [543, 366] on button "NEXT" at bounding box center [559, 373] width 105 height 25
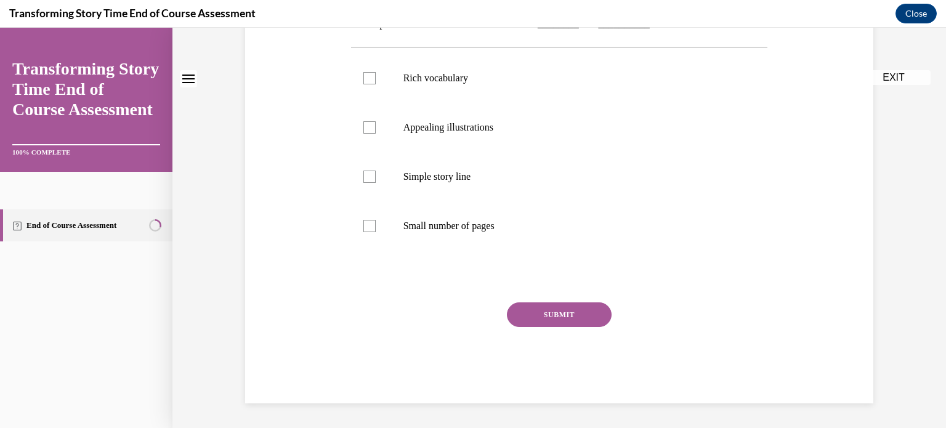
scroll to position [0, 0]
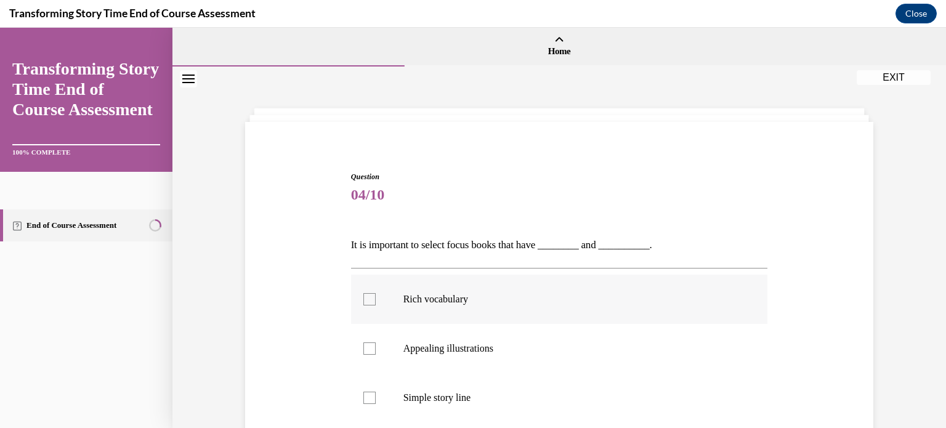
click at [371, 302] on div at bounding box center [369, 299] width 12 height 12
click at [371, 302] on input "Rich vocabulary" at bounding box center [369, 299] width 12 height 12
checkbox input "true"
click at [366, 341] on label "Appealing illustrations" at bounding box center [559, 348] width 417 height 49
click at [366, 342] on input "Appealing illustrations" at bounding box center [369, 348] width 12 height 12
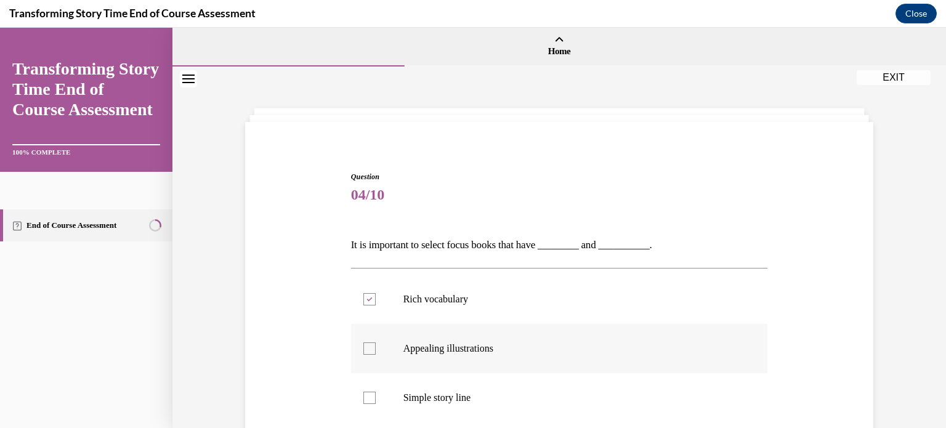
checkbox input "true"
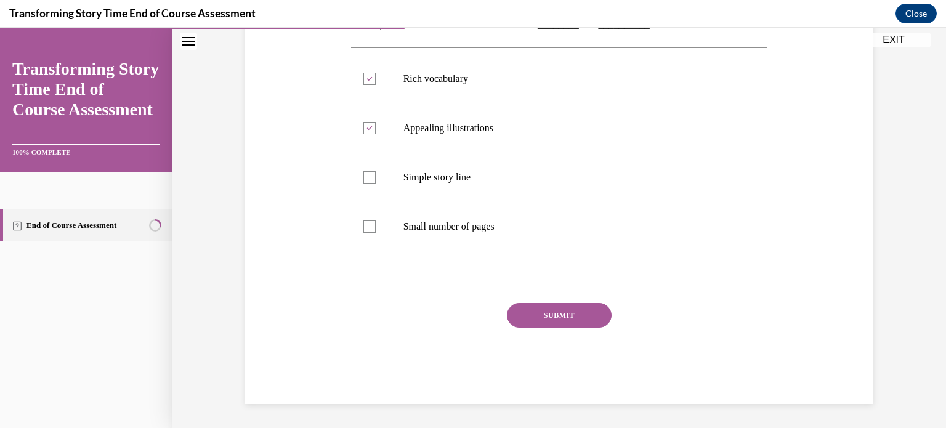
click at [550, 320] on button "SUBMIT" at bounding box center [559, 315] width 105 height 25
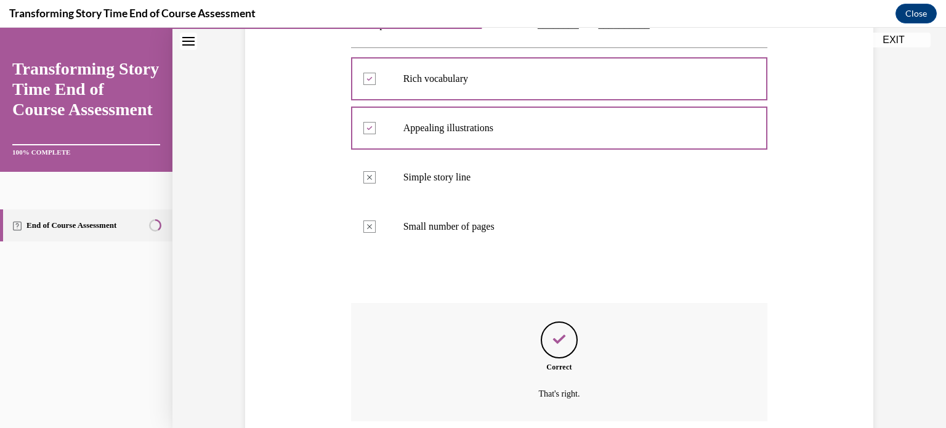
scroll to position [320, 0]
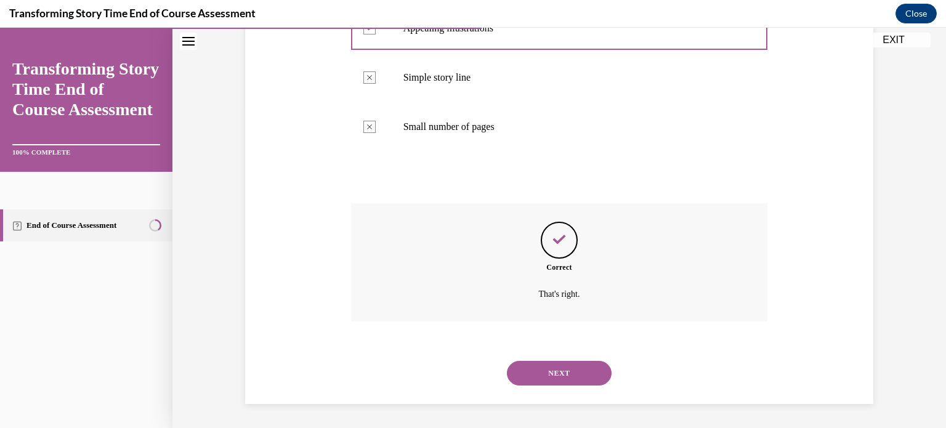
click at [574, 370] on button "NEXT" at bounding box center [559, 373] width 105 height 25
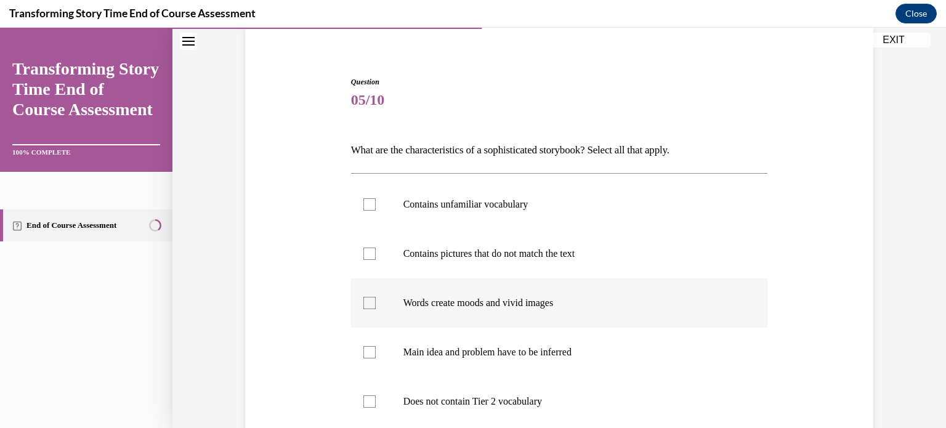
scroll to position [96, 0]
click at [367, 212] on label "Contains unfamiliar vocabulary" at bounding box center [559, 203] width 417 height 49
click at [367, 209] on input "Contains unfamiliar vocabulary" at bounding box center [369, 203] width 12 height 12
checkbox input "true"
click at [369, 253] on div at bounding box center [369, 252] width 12 height 12
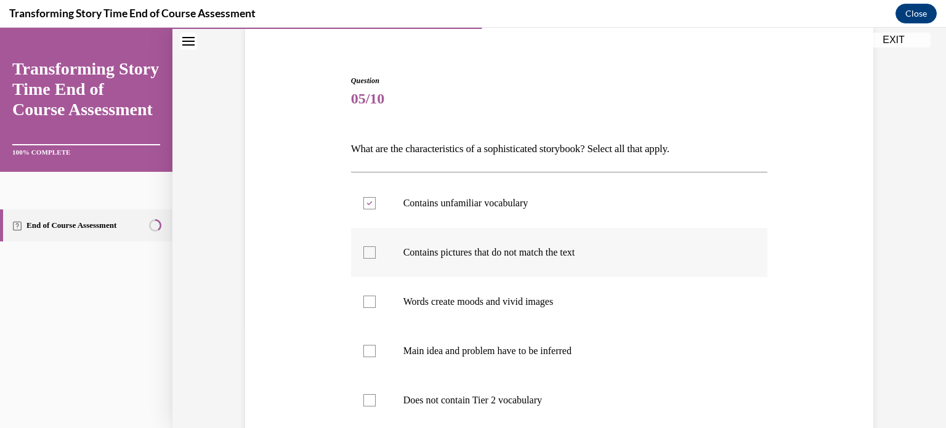
click at [369, 253] on input "Contains pictures that do not match the text" at bounding box center [369, 252] width 12 height 12
checkbox input "true"
click at [372, 301] on div at bounding box center [369, 302] width 12 height 12
click at [372, 301] on input "Words create moods and vivid images" at bounding box center [369, 302] width 12 height 12
checkbox input "true"
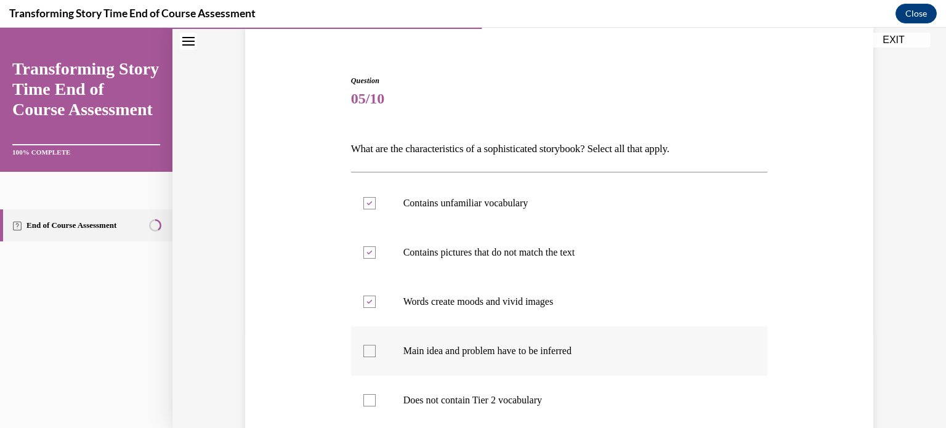
click at [377, 355] on label "Main idea and problem have to be inferred" at bounding box center [559, 350] width 417 height 49
click at [376, 355] on input "Main idea and problem have to be inferred" at bounding box center [369, 351] width 12 height 12
checkbox input "true"
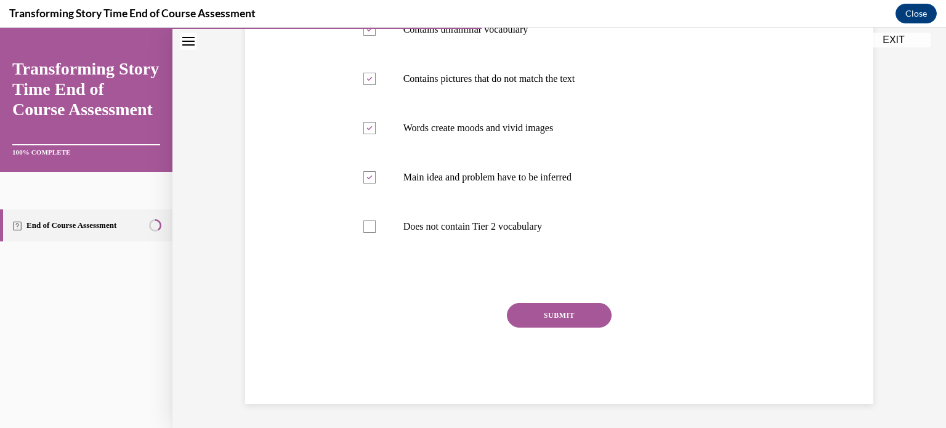
click at [537, 321] on button "SUBMIT" at bounding box center [559, 315] width 105 height 25
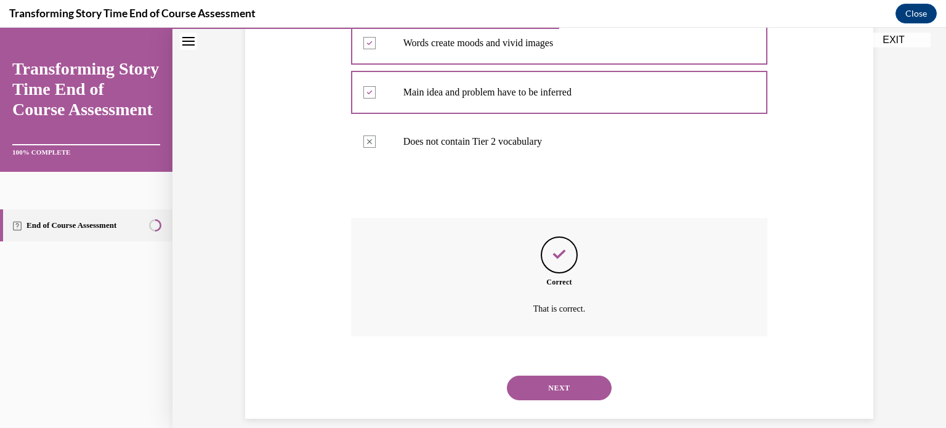
scroll to position [370, 0]
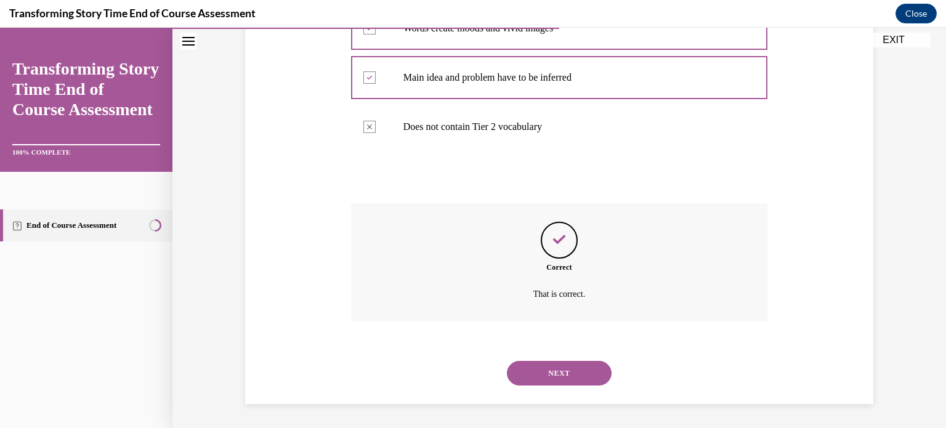
click at [550, 381] on button "NEXT" at bounding box center [559, 373] width 105 height 25
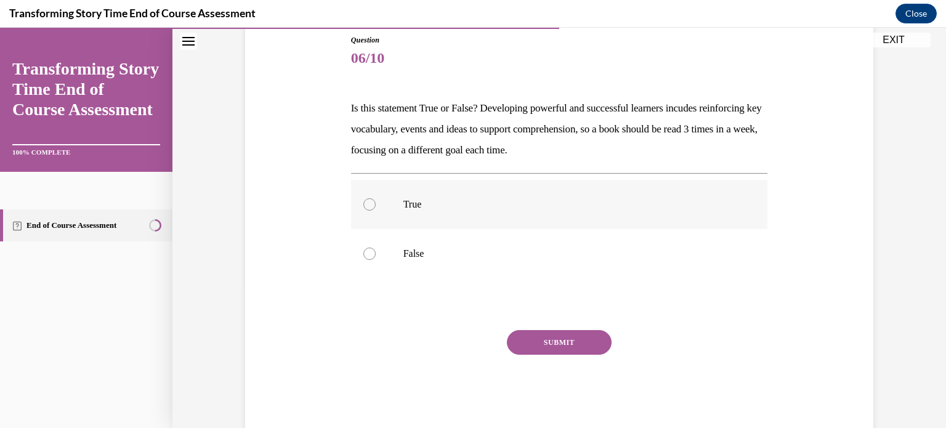
click at [369, 195] on label "True" at bounding box center [559, 204] width 417 height 49
click at [369, 198] on input "True" at bounding box center [369, 204] width 12 height 12
radio input "true"
click at [527, 349] on button "SUBMIT" at bounding box center [559, 342] width 105 height 25
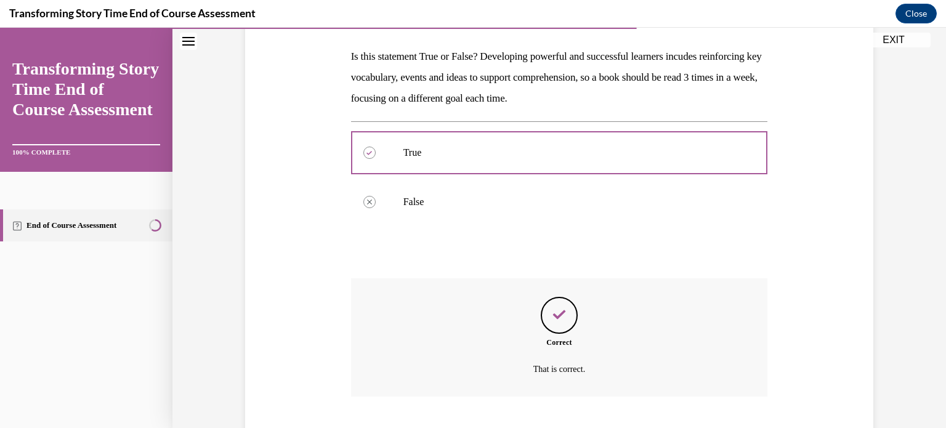
scroll to position [264, 0]
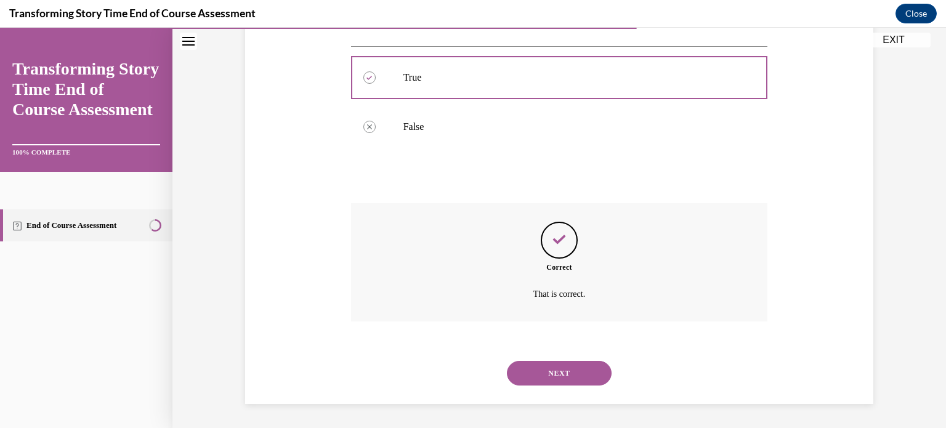
click at [567, 378] on button "NEXT" at bounding box center [559, 373] width 105 height 25
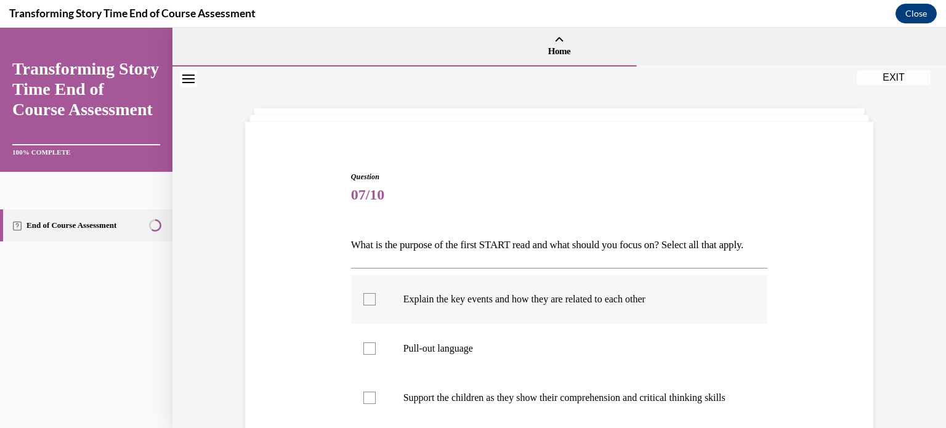
click at [363, 305] on div at bounding box center [369, 299] width 12 height 12
click at [363, 305] on input "Explain the key events and how they are related to each other" at bounding box center [369, 299] width 12 height 12
checkbox input "true"
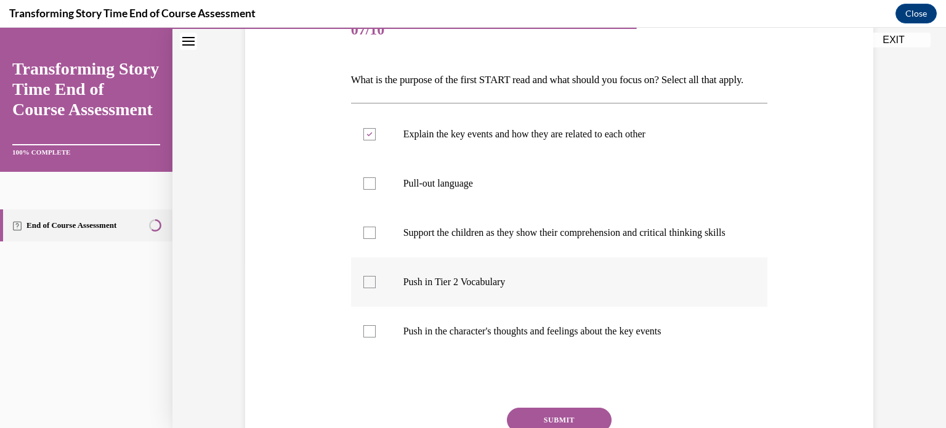
click at [365, 288] on div at bounding box center [369, 282] width 12 height 12
click at [365, 288] on input "Push in Tier 2 Vocabulary" at bounding box center [369, 282] width 12 height 12
checkbox input "true"
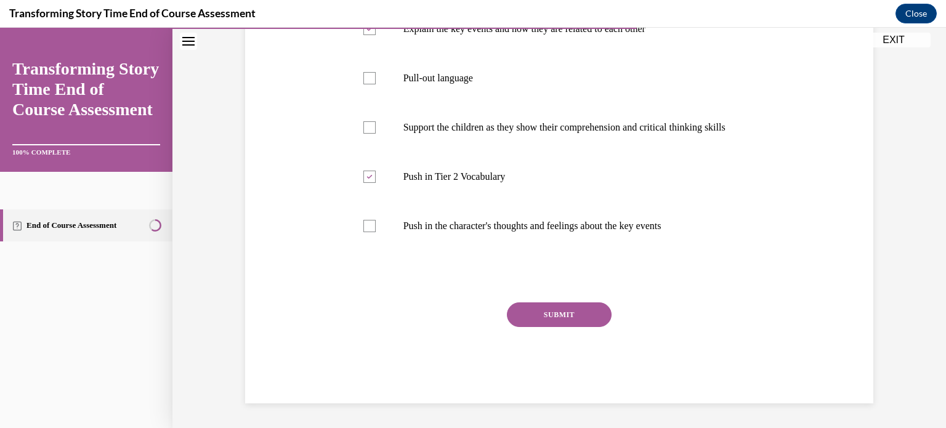
click at [549, 325] on button "SUBMIT" at bounding box center [559, 314] width 105 height 25
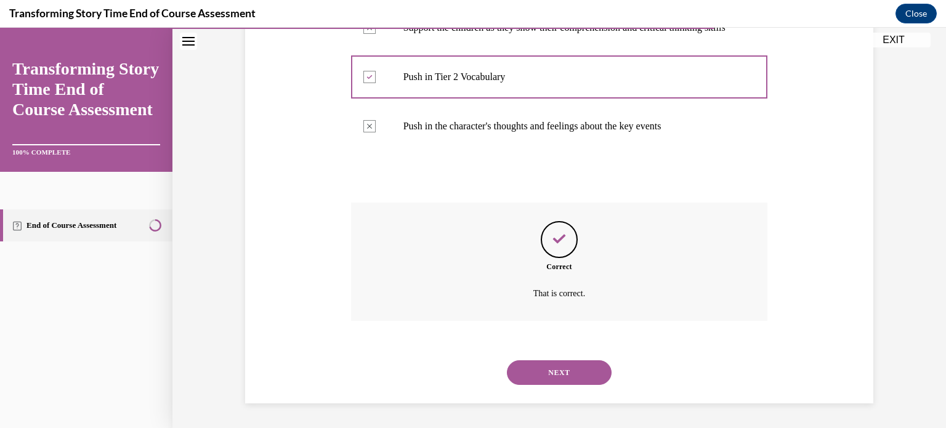
scroll to position [403, 0]
click at [577, 374] on button "NEXT" at bounding box center [559, 372] width 105 height 25
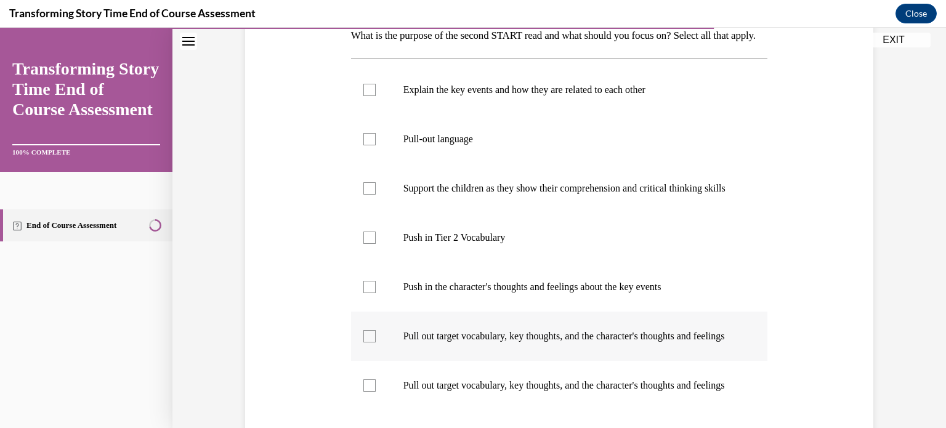
scroll to position [209, 0]
click at [365, 244] on div at bounding box center [369, 238] width 12 height 12
click at [365, 244] on input "Push in Tier 2 Vocabulary" at bounding box center [369, 238] width 12 height 12
checkbox input "true"
click at [365, 293] on div at bounding box center [369, 287] width 12 height 12
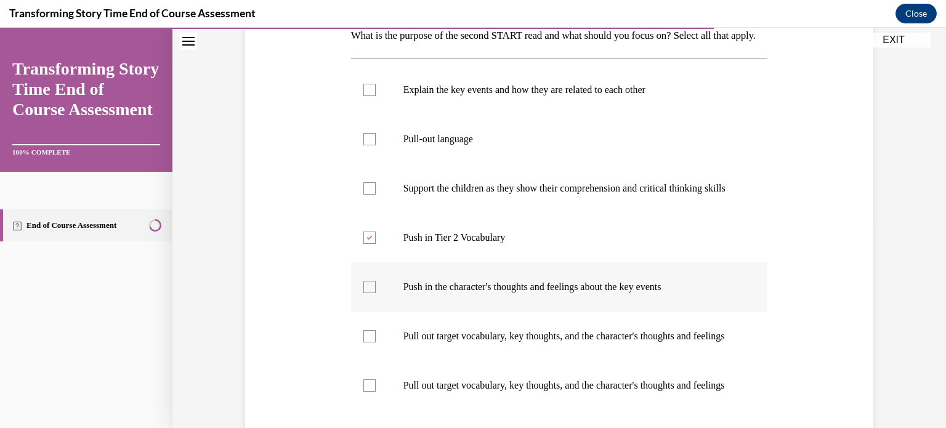
click at [365, 293] on input "Push in the character's thoughts and feelings about the key events" at bounding box center [369, 287] width 12 height 12
checkbox input "true"
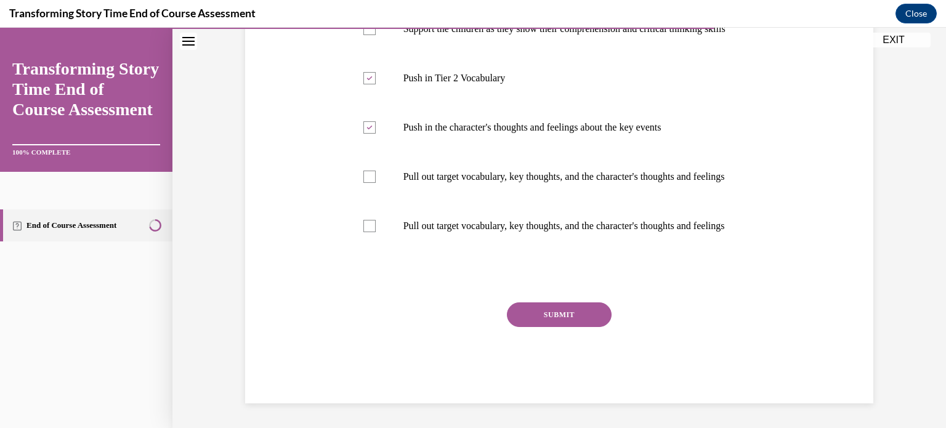
click at [536, 327] on button "SUBMIT" at bounding box center [559, 314] width 105 height 25
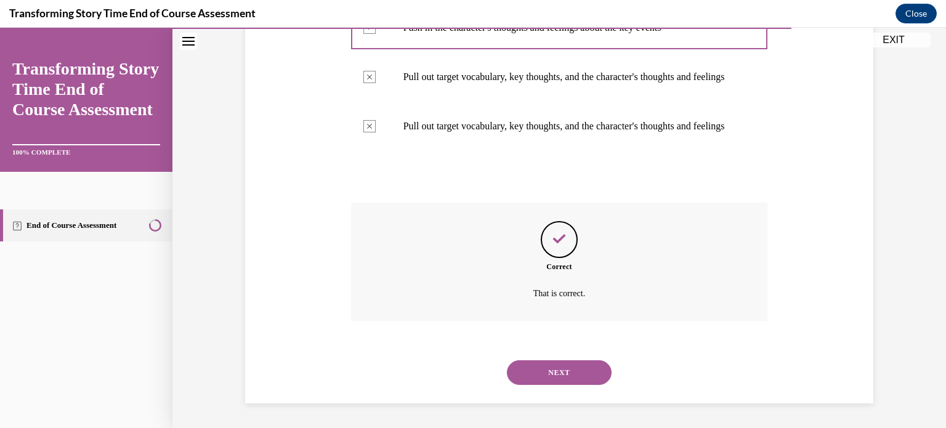
scroll to position [526, 0]
click at [554, 367] on button "NEXT" at bounding box center [559, 372] width 105 height 25
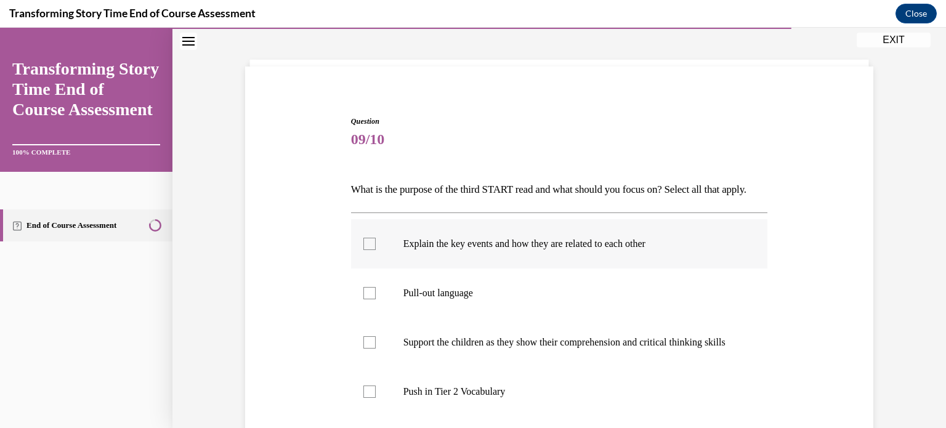
scroll to position [79, 0]
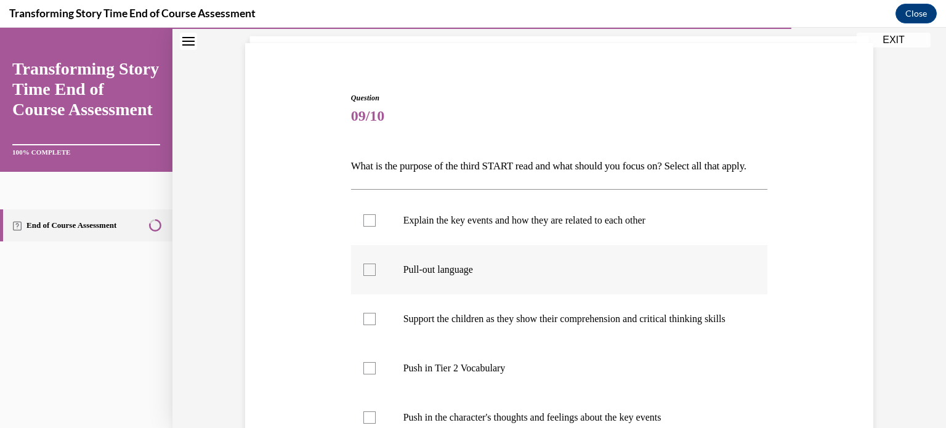
click at [367, 294] on label "Pull-out language" at bounding box center [559, 269] width 417 height 49
click at [367, 276] on input "Pull-out language" at bounding box center [369, 270] width 12 height 12
checkbox input "true"
click at [373, 344] on label "Support the children as they show their comprehension and critical thinking ski…" at bounding box center [559, 318] width 417 height 49
click at [373, 325] on input "Support the children as they show their comprehension and critical thinking ski…" at bounding box center [369, 319] width 12 height 12
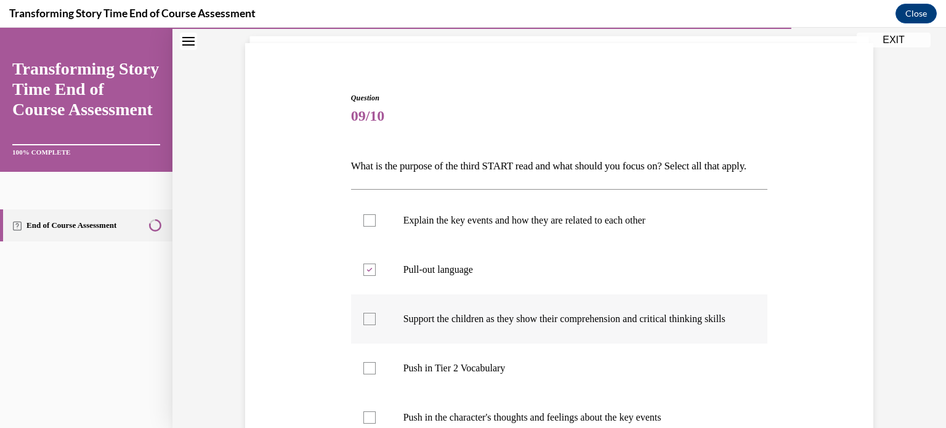
checkbox input "true"
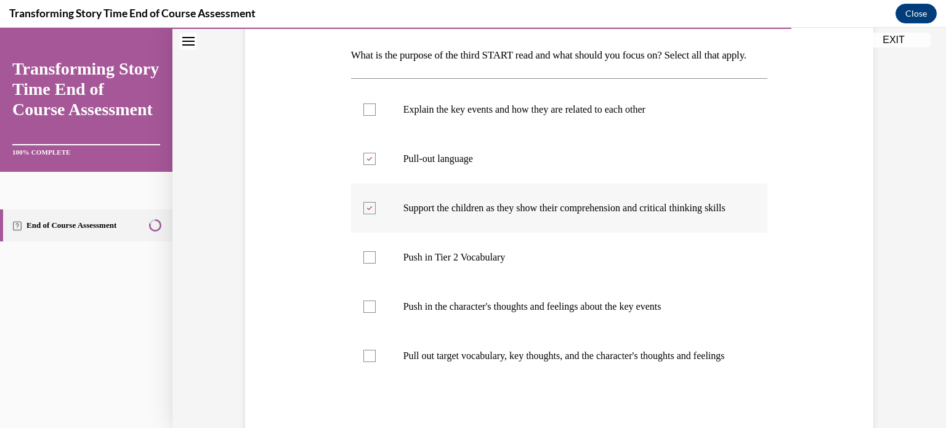
scroll to position [216, 0]
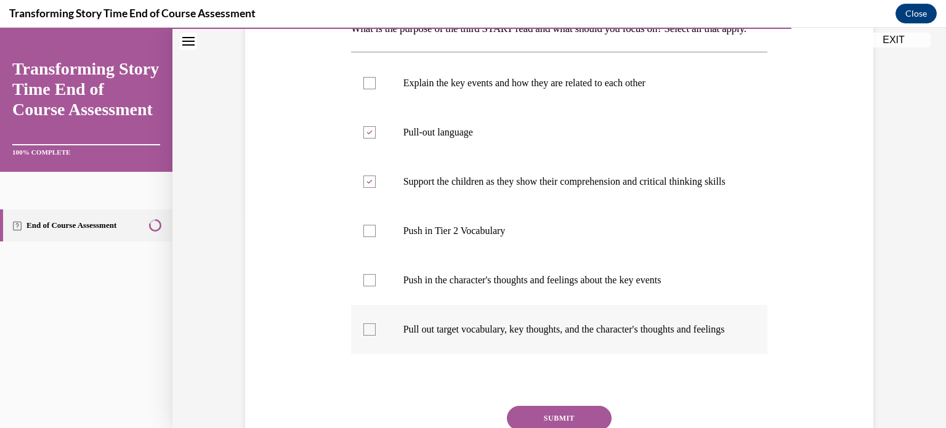
click at [366, 336] on div at bounding box center [369, 329] width 12 height 12
click at [366, 336] on input "Pull out target vocabulary, key thoughts, and the character's thoughts and feel…" at bounding box center [369, 329] width 12 height 12
checkbox input "true"
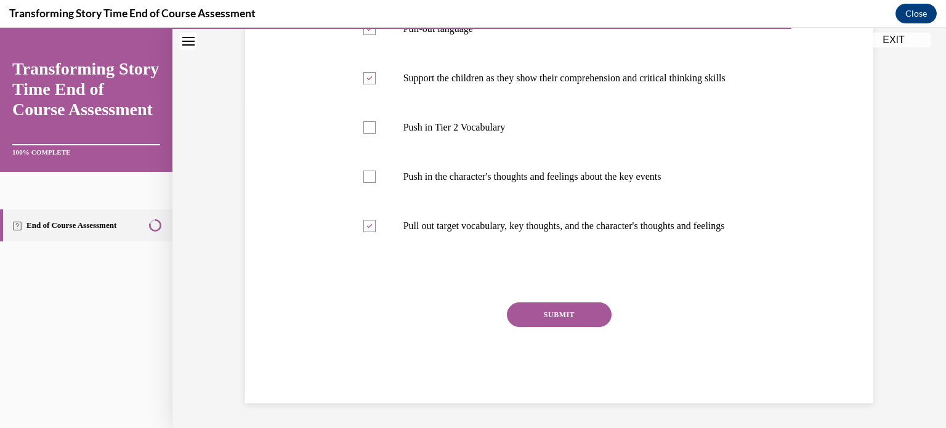
click at [559, 327] on button "SUBMIT" at bounding box center [559, 314] width 105 height 25
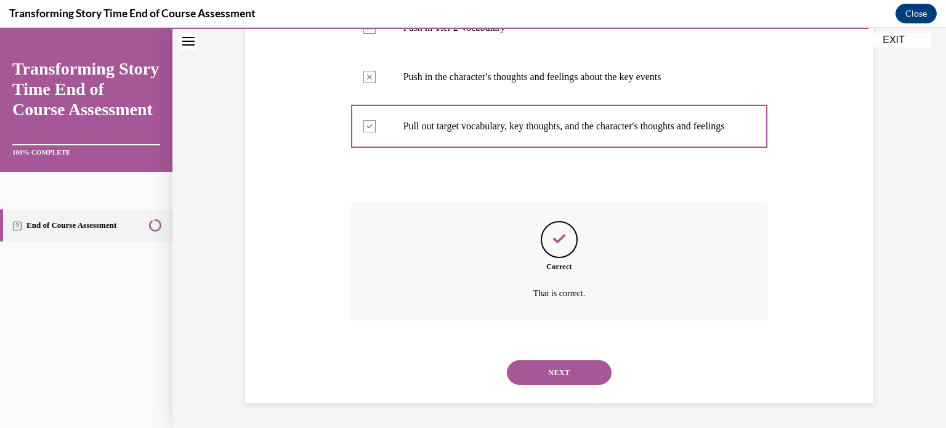
scroll to position [464, 0]
click at [562, 379] on button "NEXT" at bounding box center [559, 372] width 105 height 25
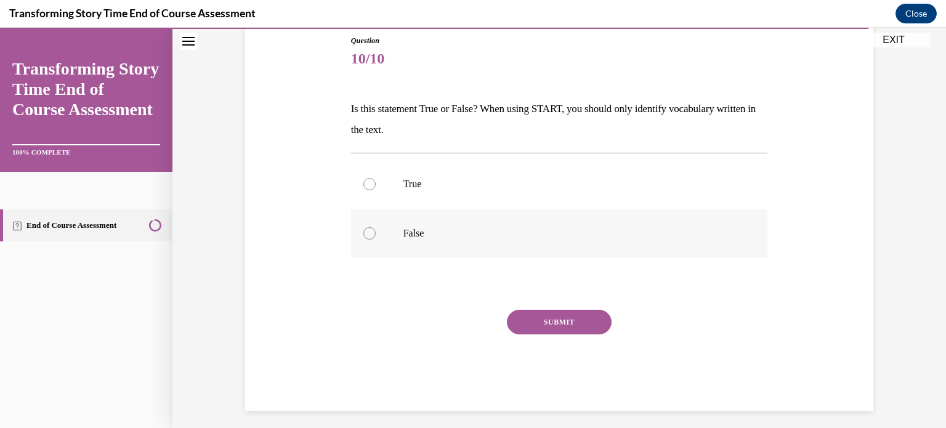
click at [380, 235] on label "False" at bounding box center [559, 233] width 417 height 49
click at [376, 235] on input "False" at bounding box center [369, 233] width 12 height 12
radio input "true"
click at [548, 321] on button "SUBMIT" at bounding box center [559, 322] width 105 height 25
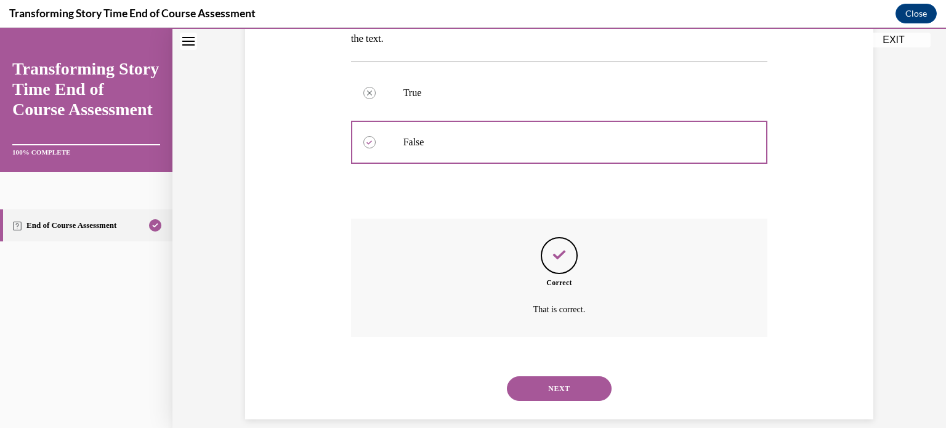
scroll to position [243, 0]
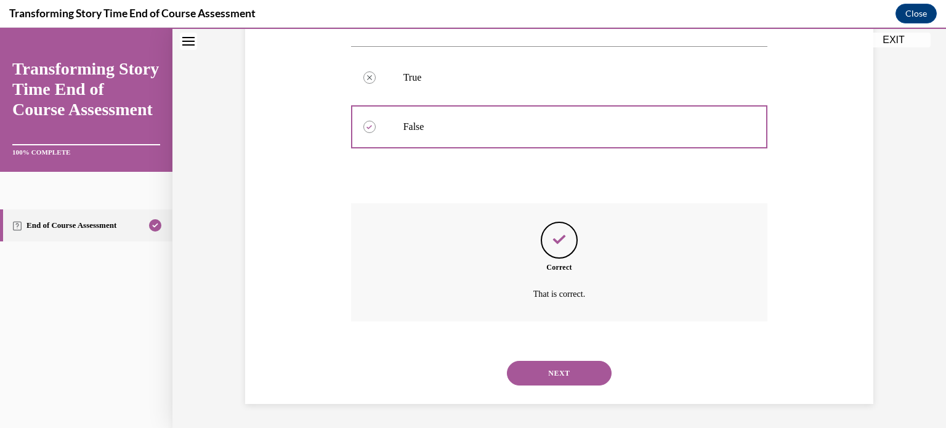
click at [541, 372] on button "NEXT" at bounding box center [559, 373] width 105 height 25
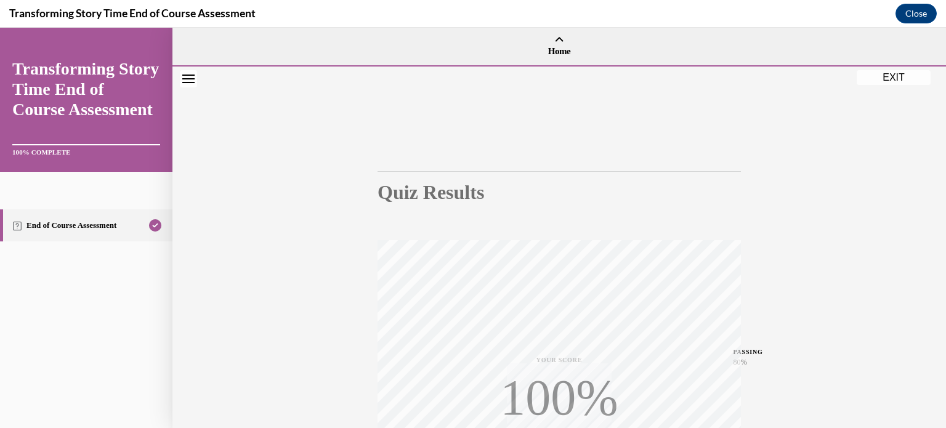
scroll to position [230, 0]
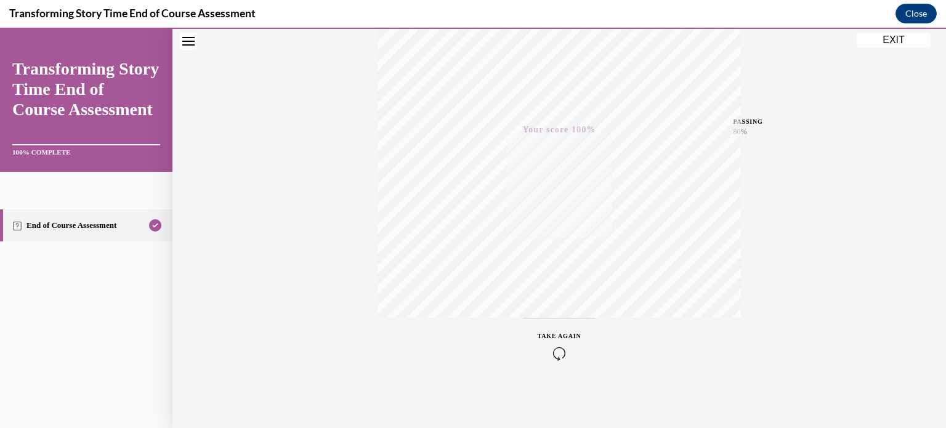
click at [910, 39] on button "EXIT" at bounding box center [894, 40] width 74 height 15
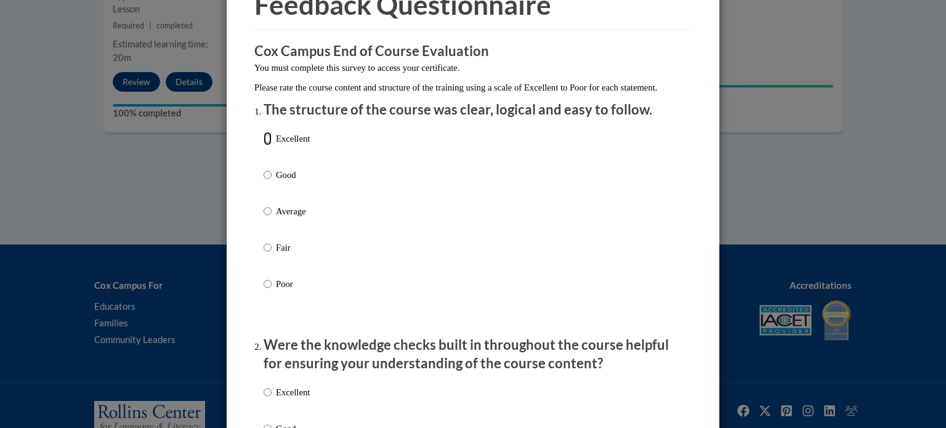
click at [269, 145] on input "Excellent" at bounding box center [268, 139] width 8 height 14
radio input "true"
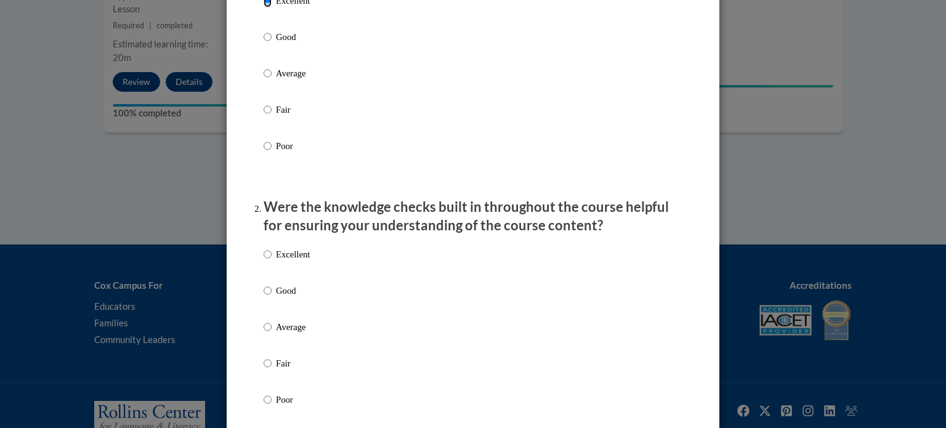
scroll to position [271, 0]
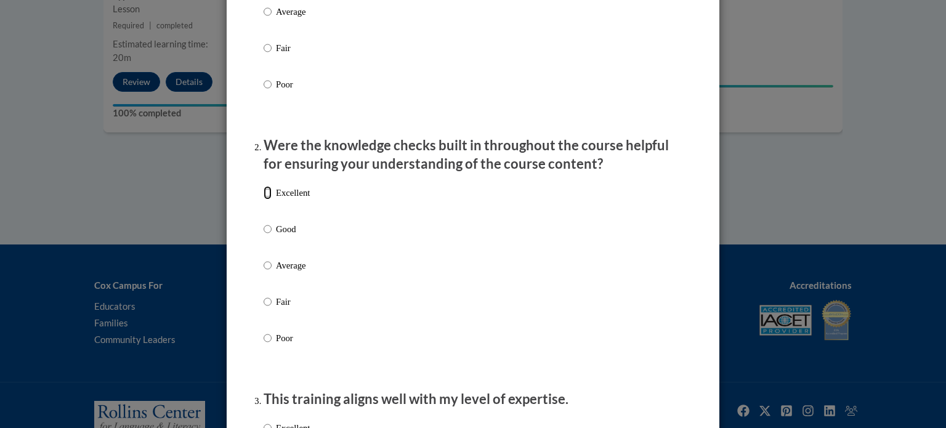
click at [269, 200] on input "Excellent" at bounding box center [268, 193] width 8 height 14
radio input "true"
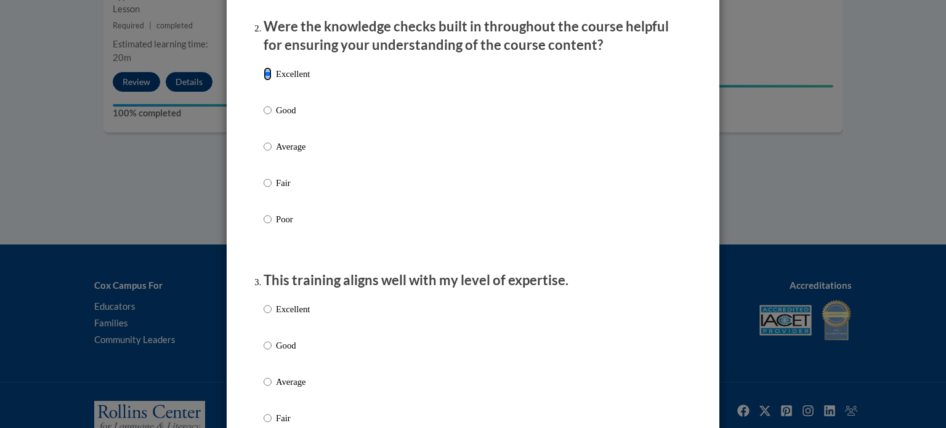
scroll to position [613, 0]
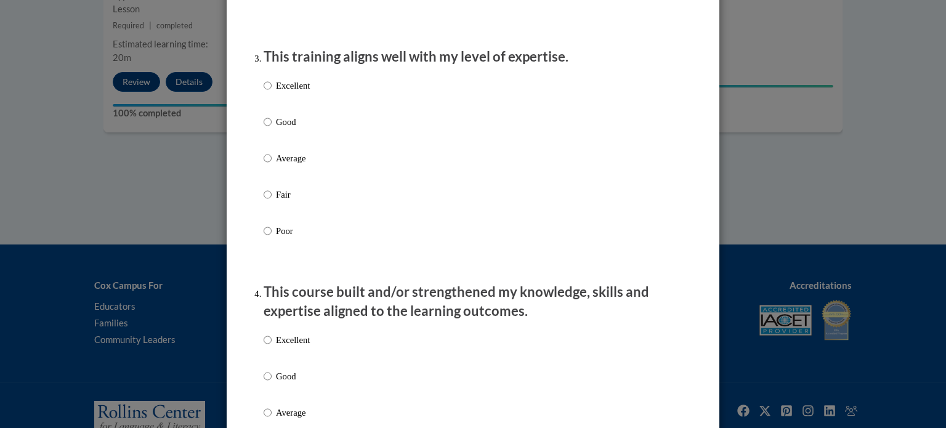
click at [272, 102] on label "Excellent" at bounding box center [287, 95] width 46 height 33
click at [272, 92] on input "Excellent" at bounding box center [268, 86] width 8 height 14
radio input "true"
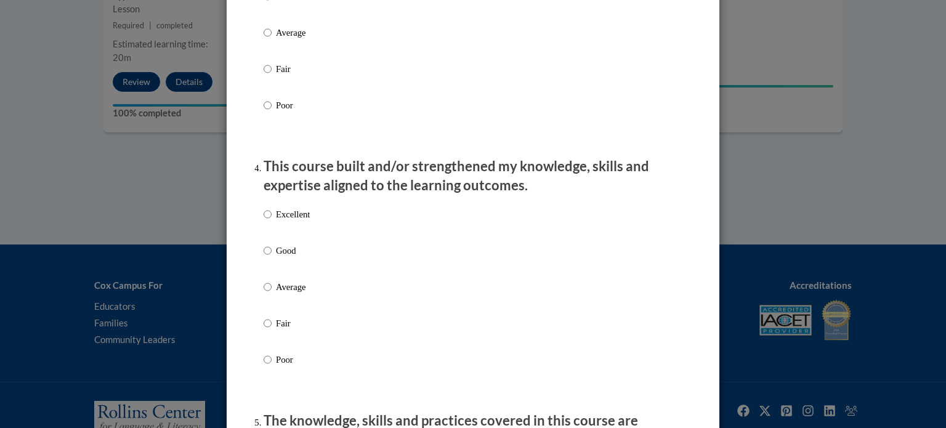
click at [280, 221] on p "Excellent" at bounding box center [293, 215] width 34 height 14
click at [272, 221] on input "Excellent" at bounding box center [268, 215] width 8 height 14
radio input "true"
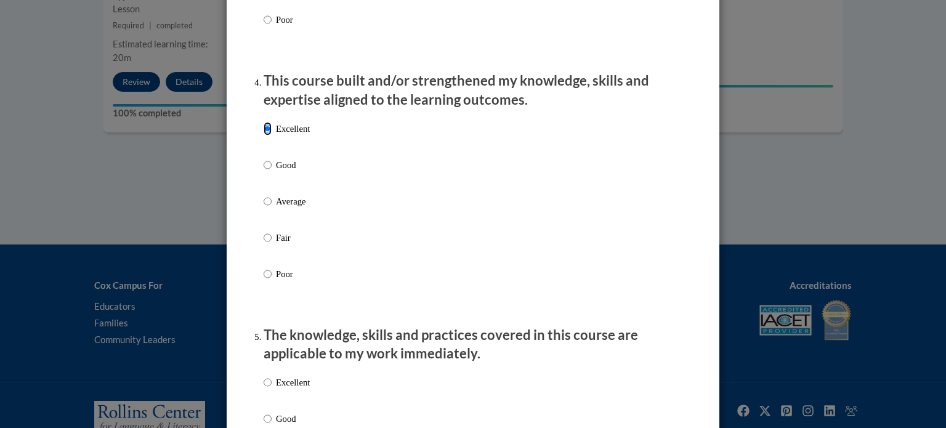
scroll to position [1028, 0]
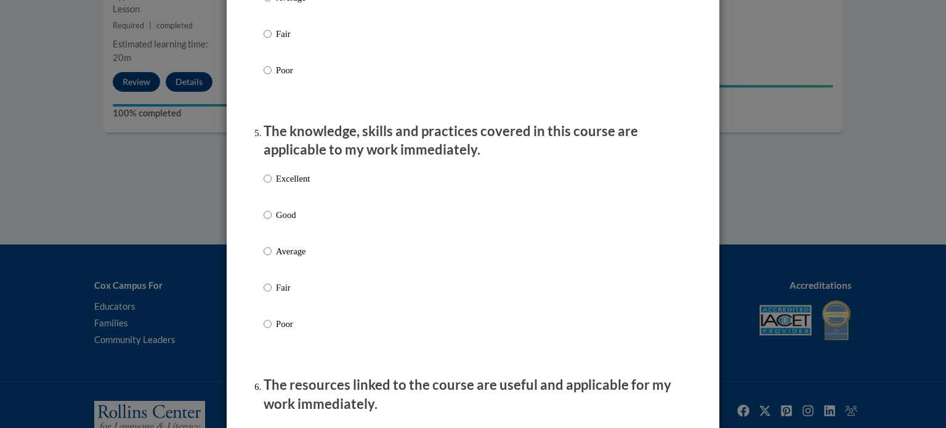
click at [287, 185] on p "Excellent" at bounding box center [293, 179] width 34 height 14
click at [272, 185] on input "Excellent" at bounding box center [268, 179] width 8 height 14
radio input "true"
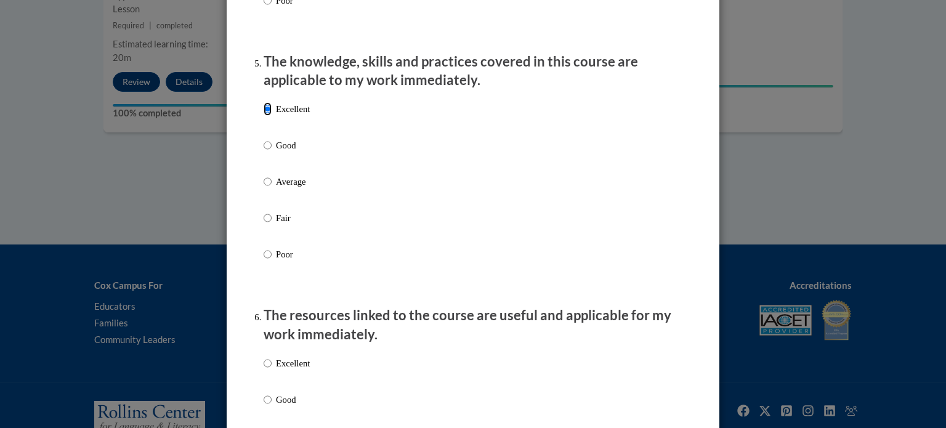
scroll to position [1275, 0]
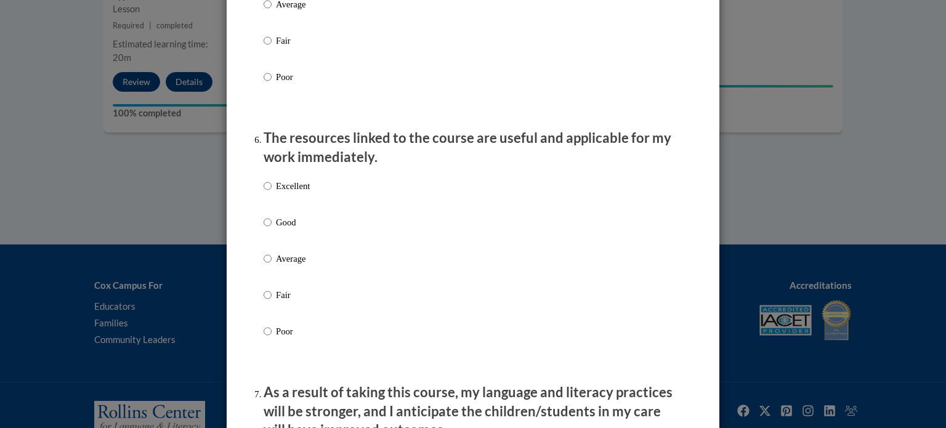
click at [301, 193] on p "Excellent" at bounding box center [293, 186] width 34 height 14
click at [272, 193] on input "Excellent" at bounding box center [268, 186] width 8 height 14
radio input "true"
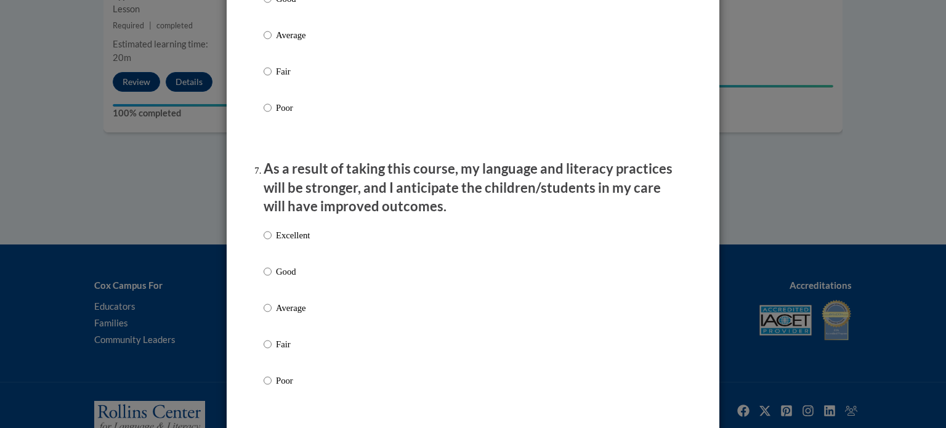
click at [297, 242] on p "Excellent" at bounding box center [293, 235] width 34 height 14
click at [272, 242] on input "Excellent" at bounding box center [268, 235] width 8 height 14
radio input "true"
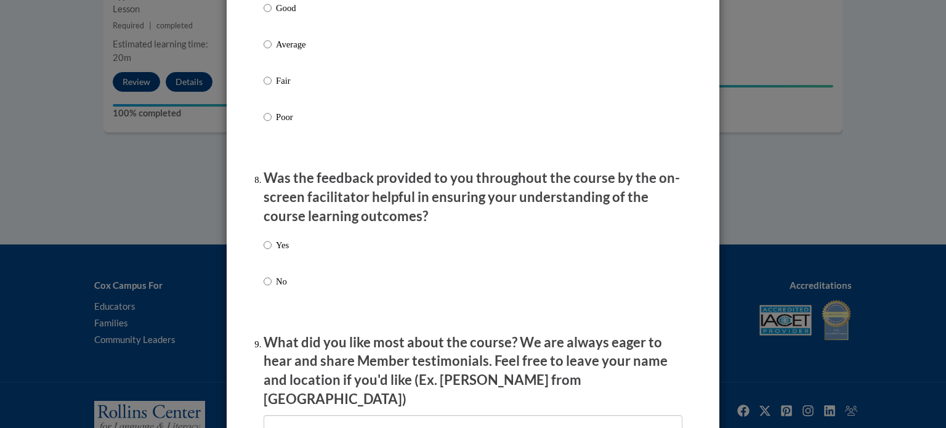
click at [286, 252] on p "Yes" at bounding box center [282, 245] width 13 height 14
click at [272, 252] on input "Yes" at bounding box center [268, 245] width 8 height 14
radio input "true"
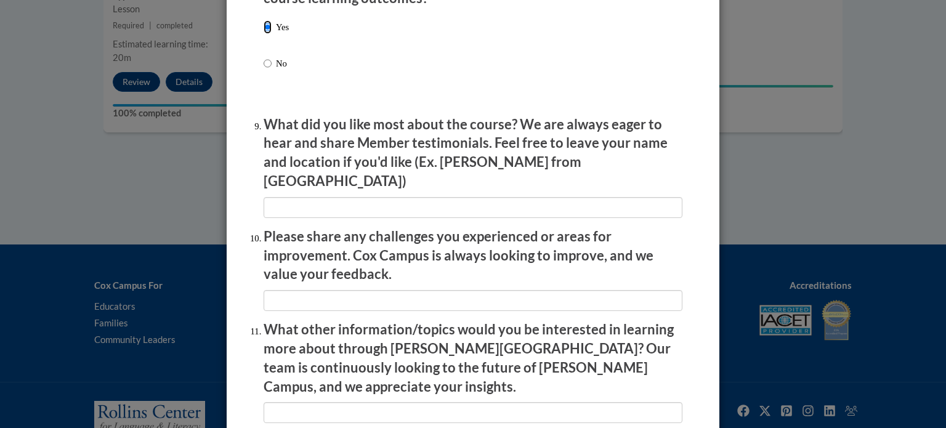
scroll to position [2125, 0]
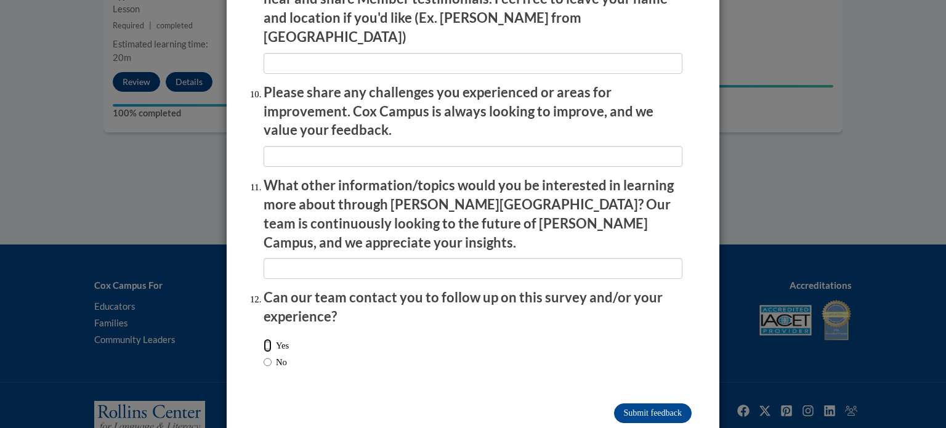
click at [268, 339] on input "Yes" at bounding box center [268, 346] width 8 height 14
radio input "true"
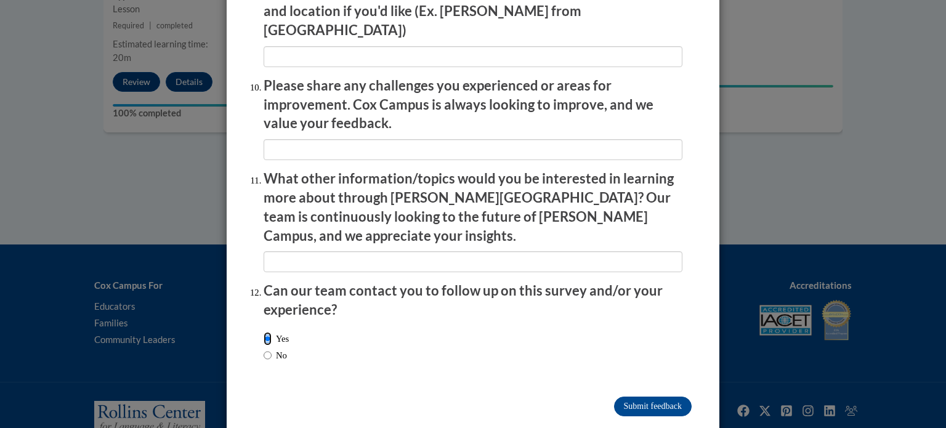
scroll to position [2136, 0]
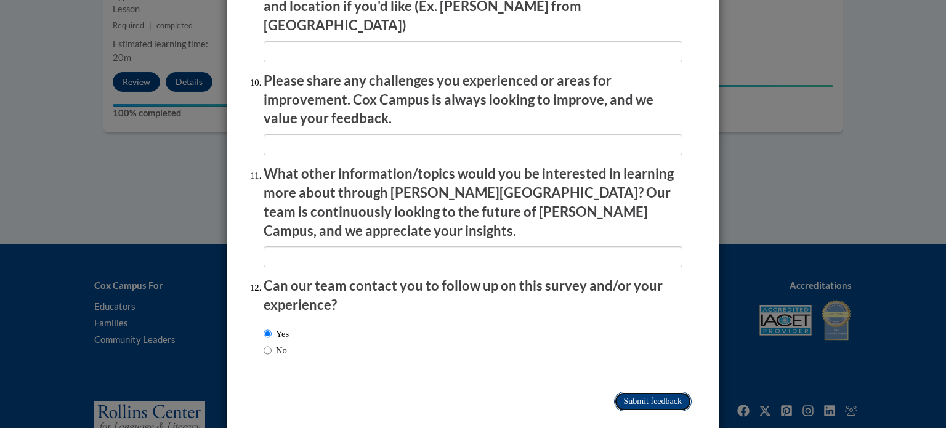
click at [662, 392] on input "Submit feedback" at bounding box center [653, 402] width 78 height 20
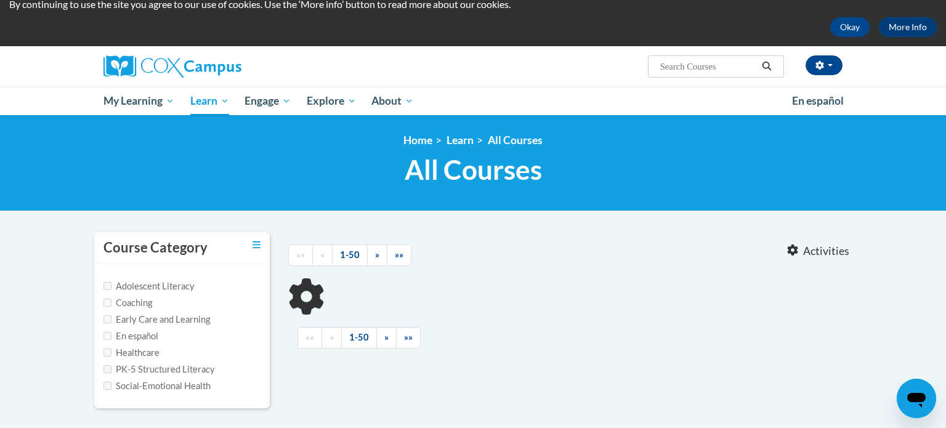
scroll to position [54, 0]
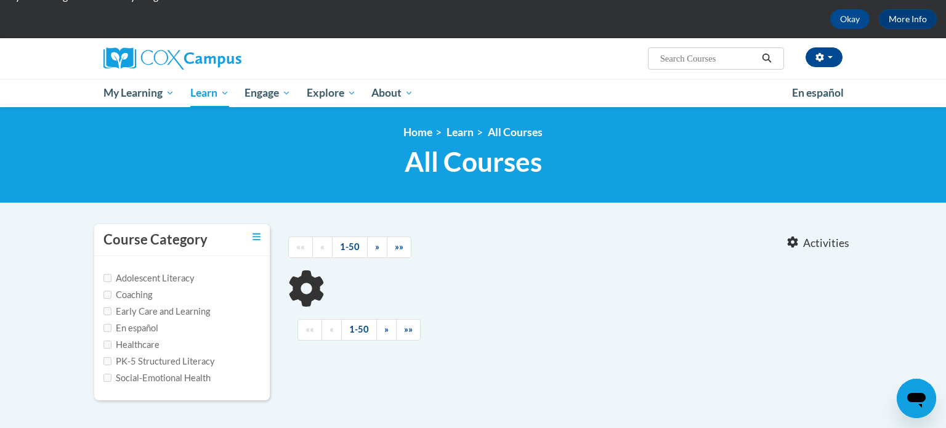
type input "building world knowledge"
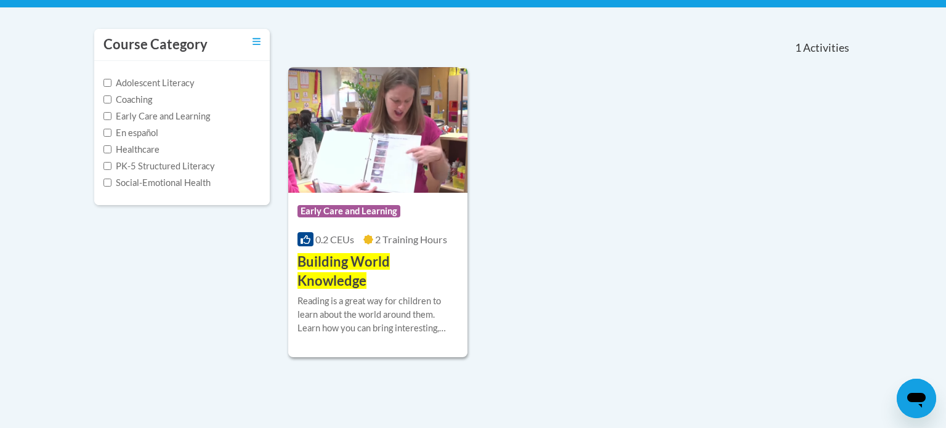
scroll to position [251, 0]
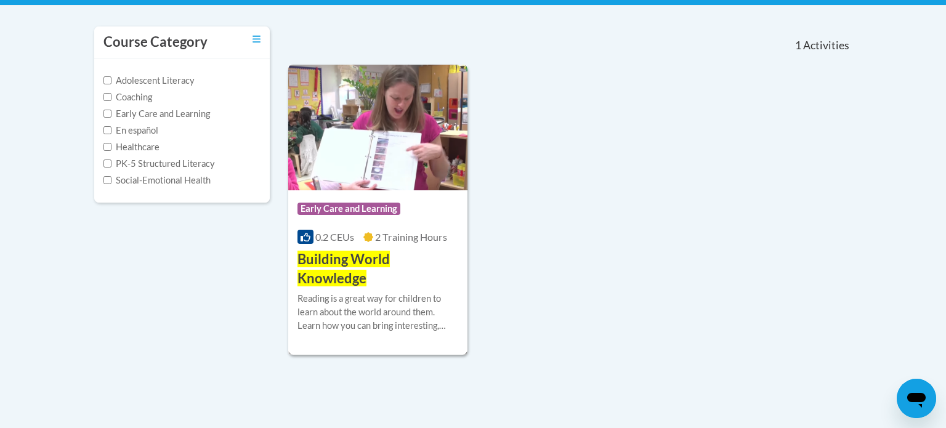
click at [380, 265] on span "Building World Knowledge" at bounding box center [343, 269] width 92 height 36
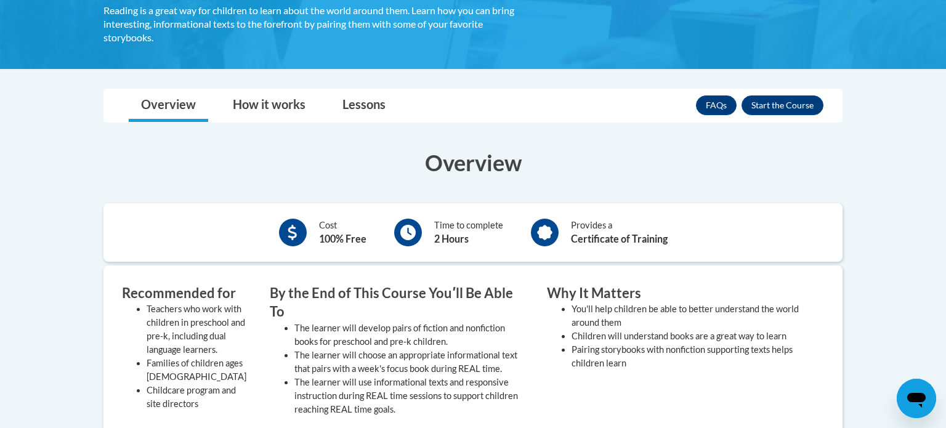
scroll to position [198, 0]
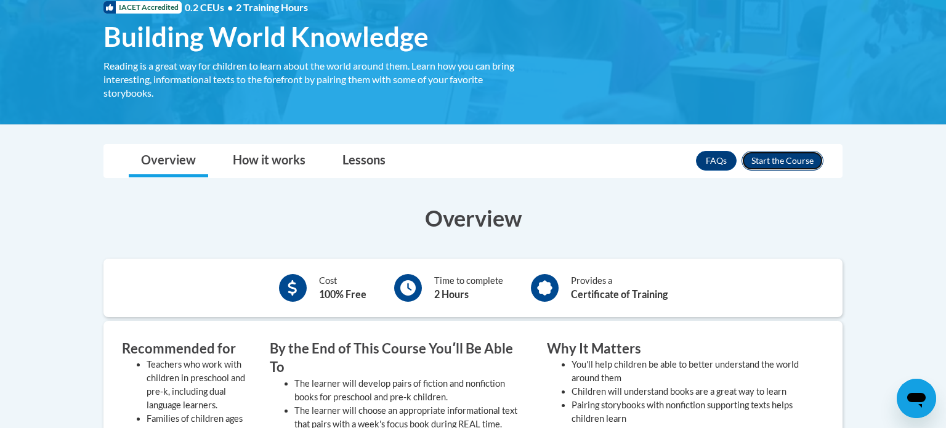
click at [777, 160] on button "Enroll" at bounding box center [782, 161] width 82 height 20
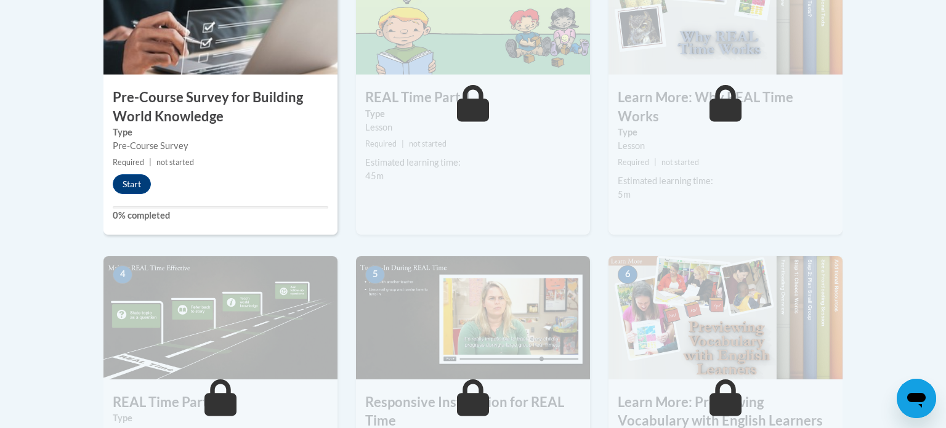
scroll to position [458, 0]
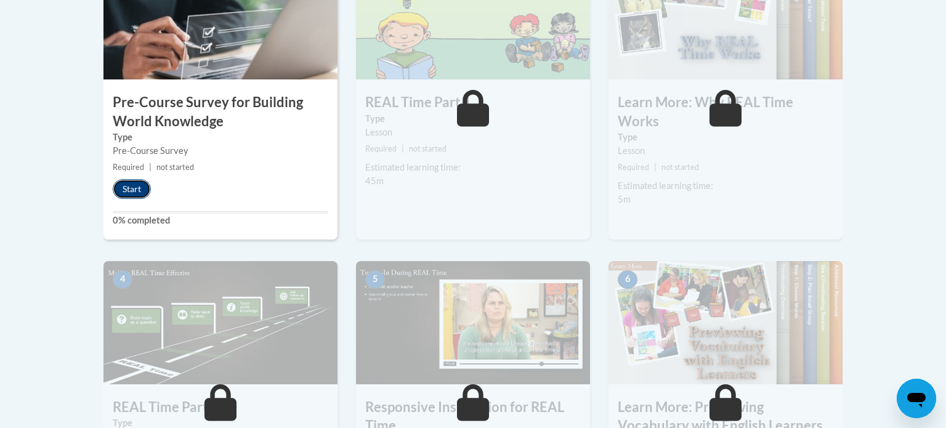
click at [131, 186] on button "Start" at bounding box center [132, 189] width 38 height 20
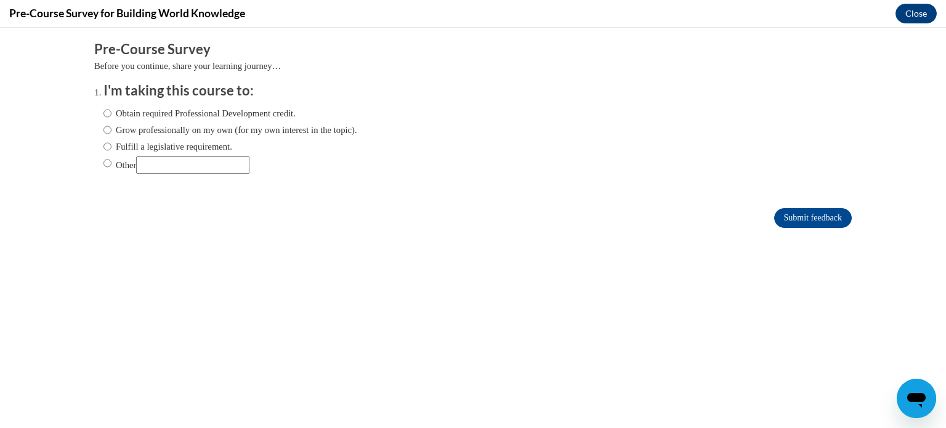
scroll to position [0, 0]
click at [108, 116] on input "Obtain required Professional Development credit." at bounding box center [107, 114] width 8 height 14
radio input "true"
click at [826, 211] on input "Submit feedback" at bounding box center [813, 218] width 78 height 20
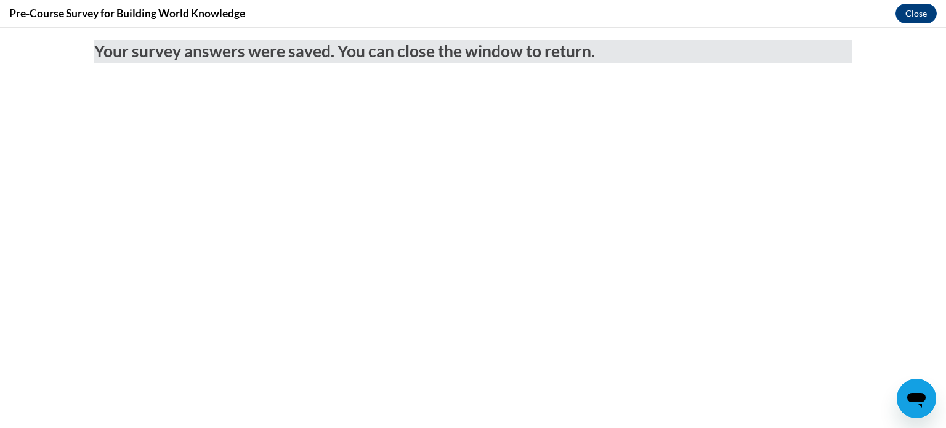
click at [919, 24] on div "Pre-Course Survey for Building World Knowledge Close" at bounding box center [473, 14] width 946 height 28
click at [919, 17] on button "Close" at bounding box center [915, 14] width 41 height 20
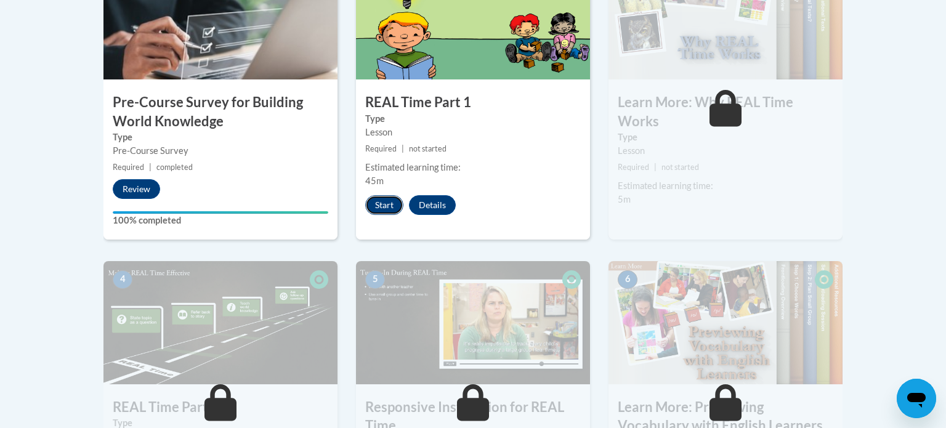
click at [390, 204] on button "Start" at bounding box center [384, 205] width 38 height 20
